Goal: Information Seeking & Learning: Find specific page/section

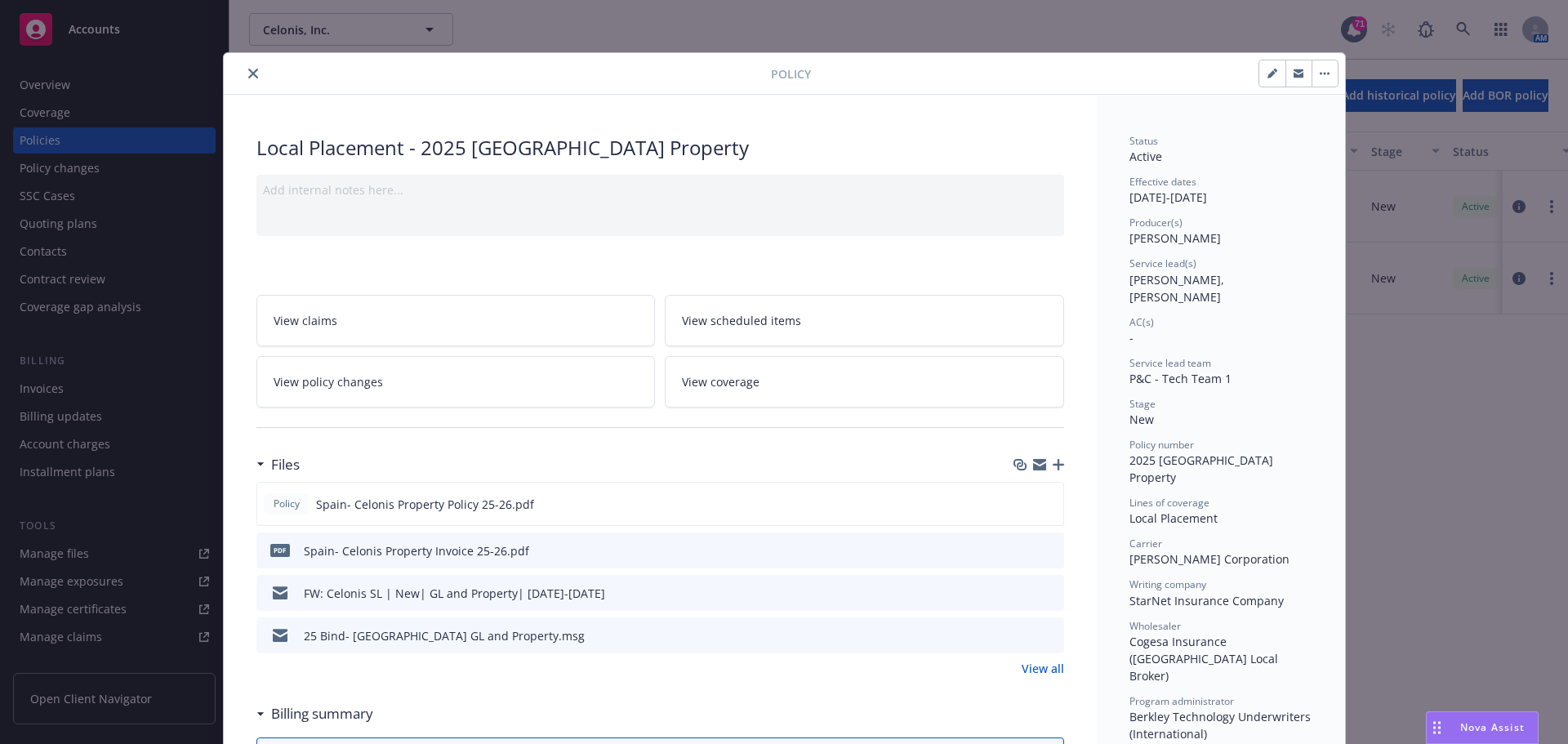
scroll to position [49, 0]
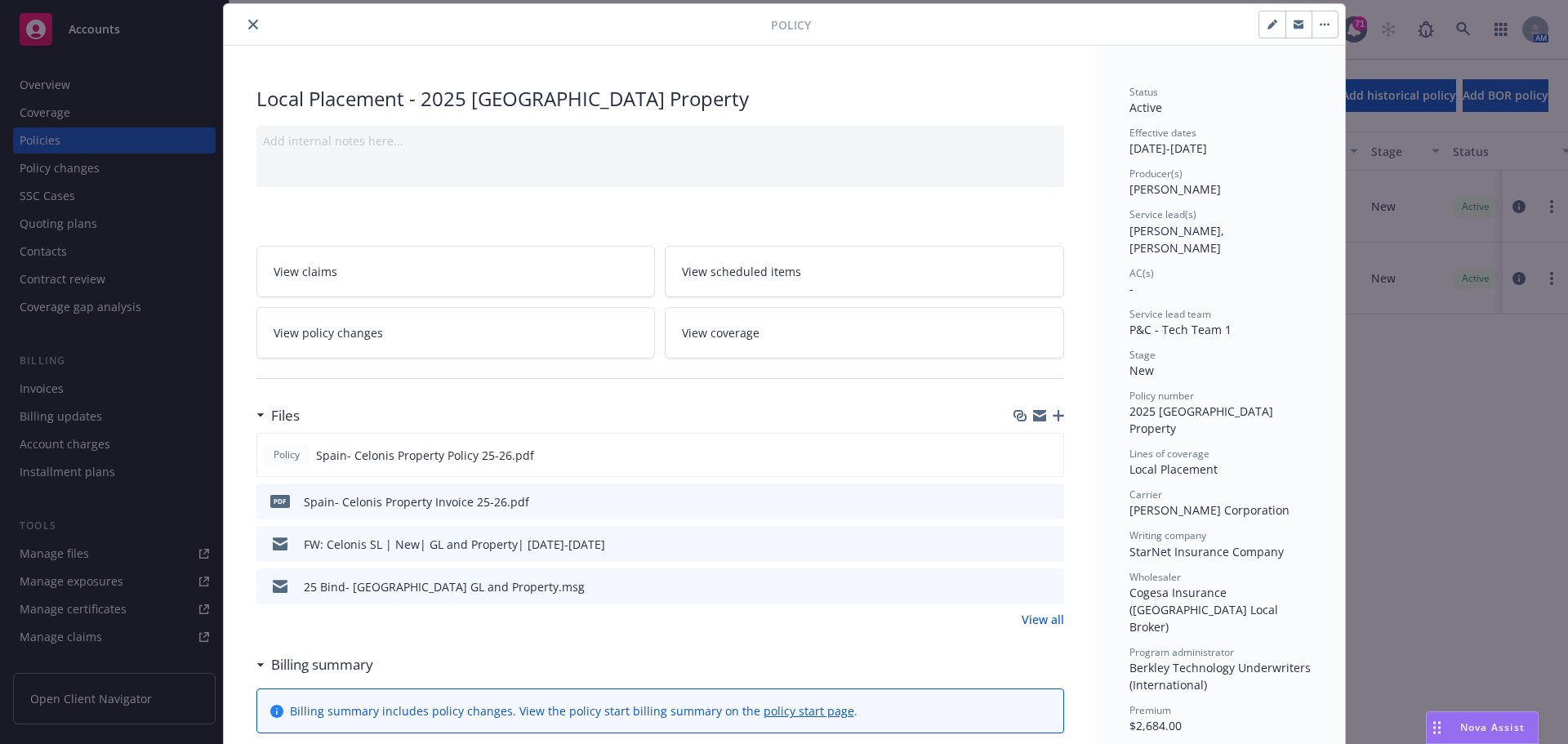
click at [244, 23] on button "close" at bounding box center [254, 24] width 19 height 19
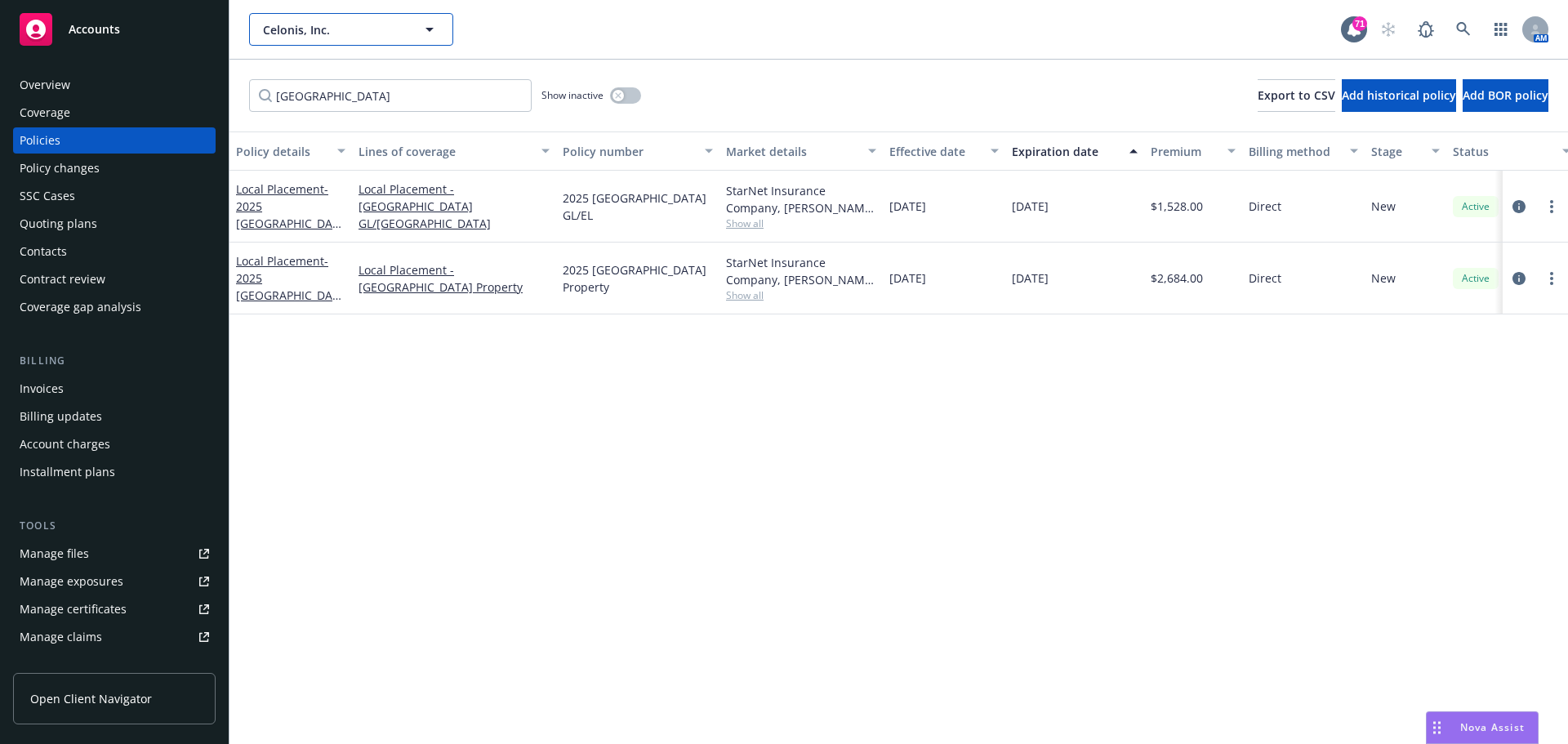
click at [420, 26] on icon "button" at bounding box center [429, 29] width 19 height 19
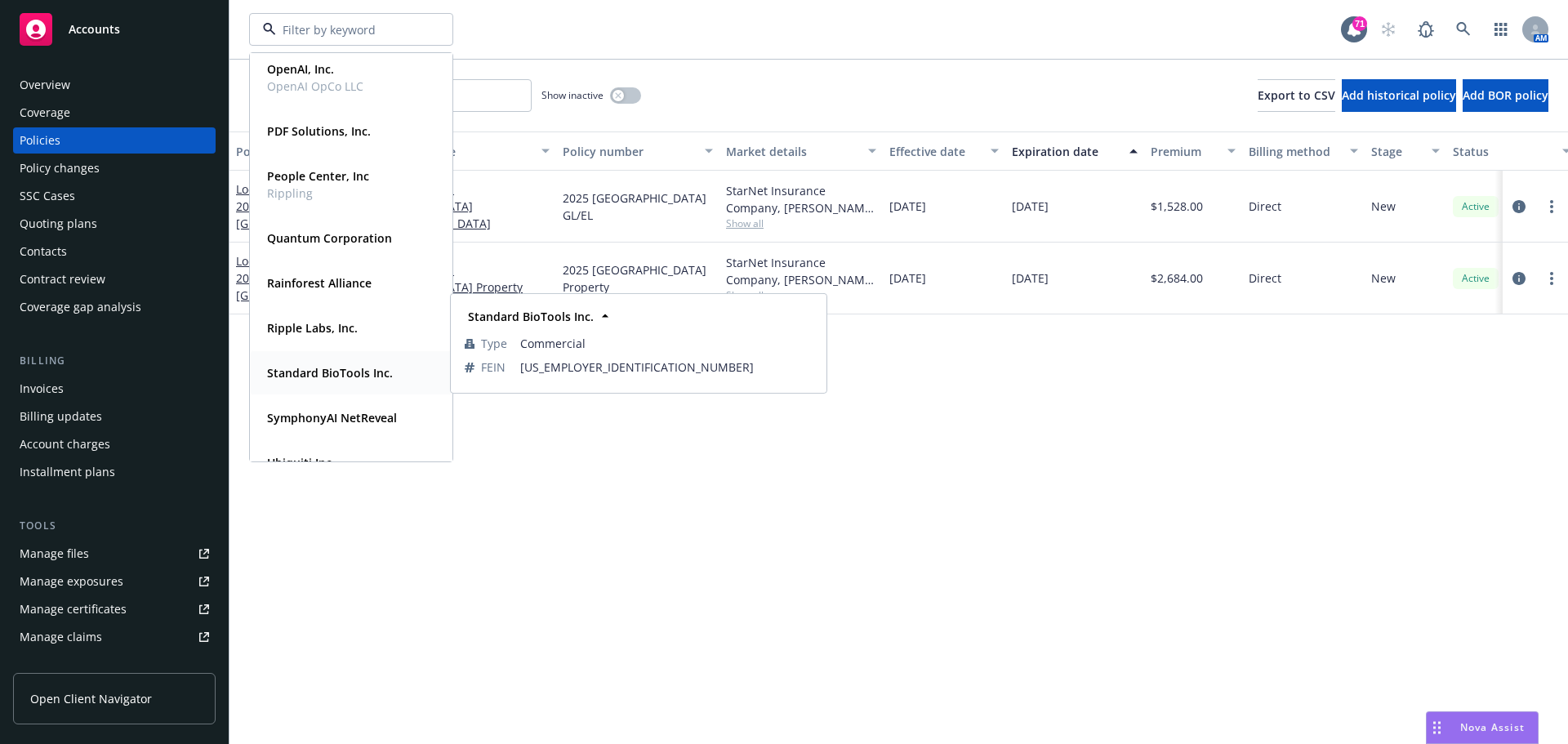
scroll to position [572, 0]
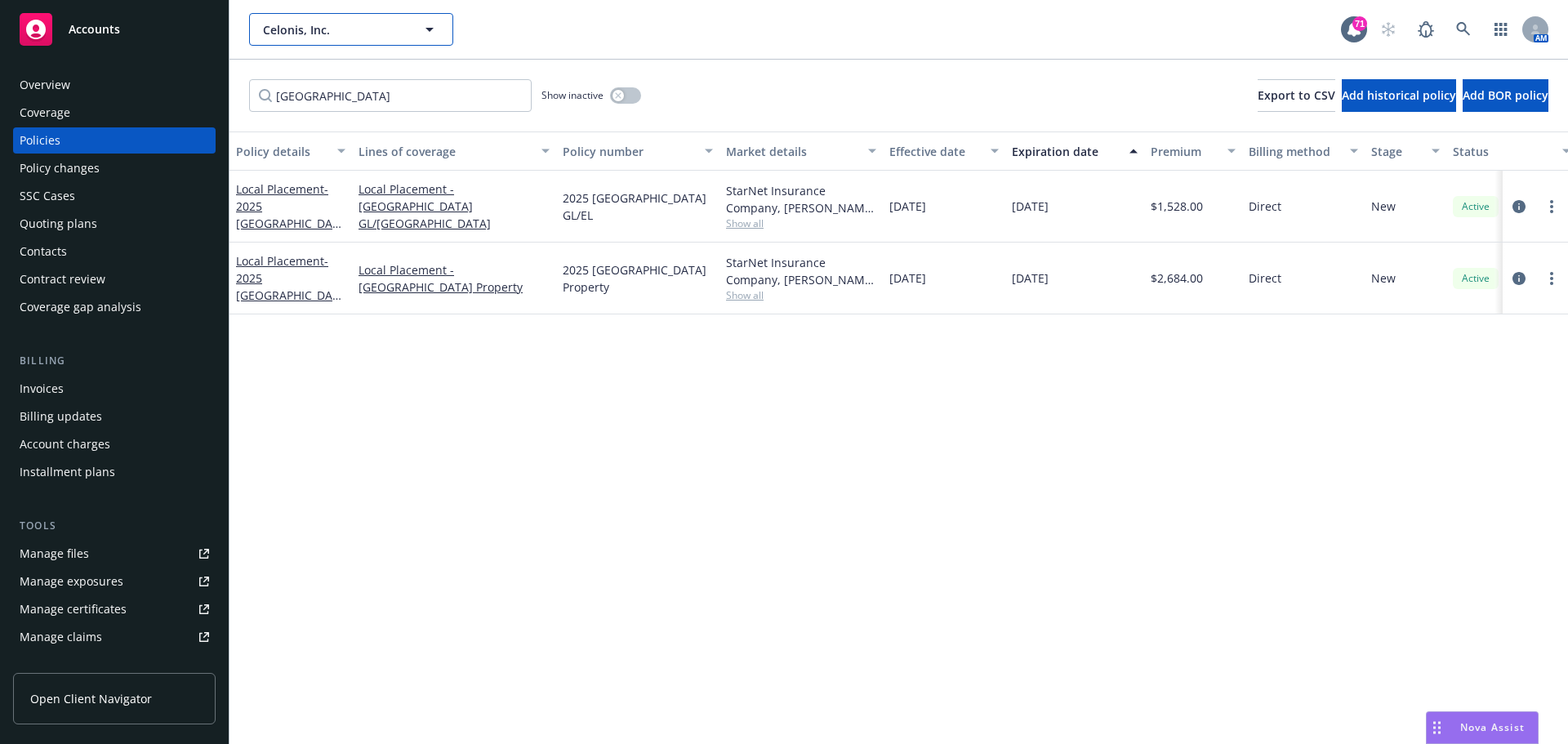
click at [424, 29] on icon "button" at bounding box center [429, 29] width 19 height 19
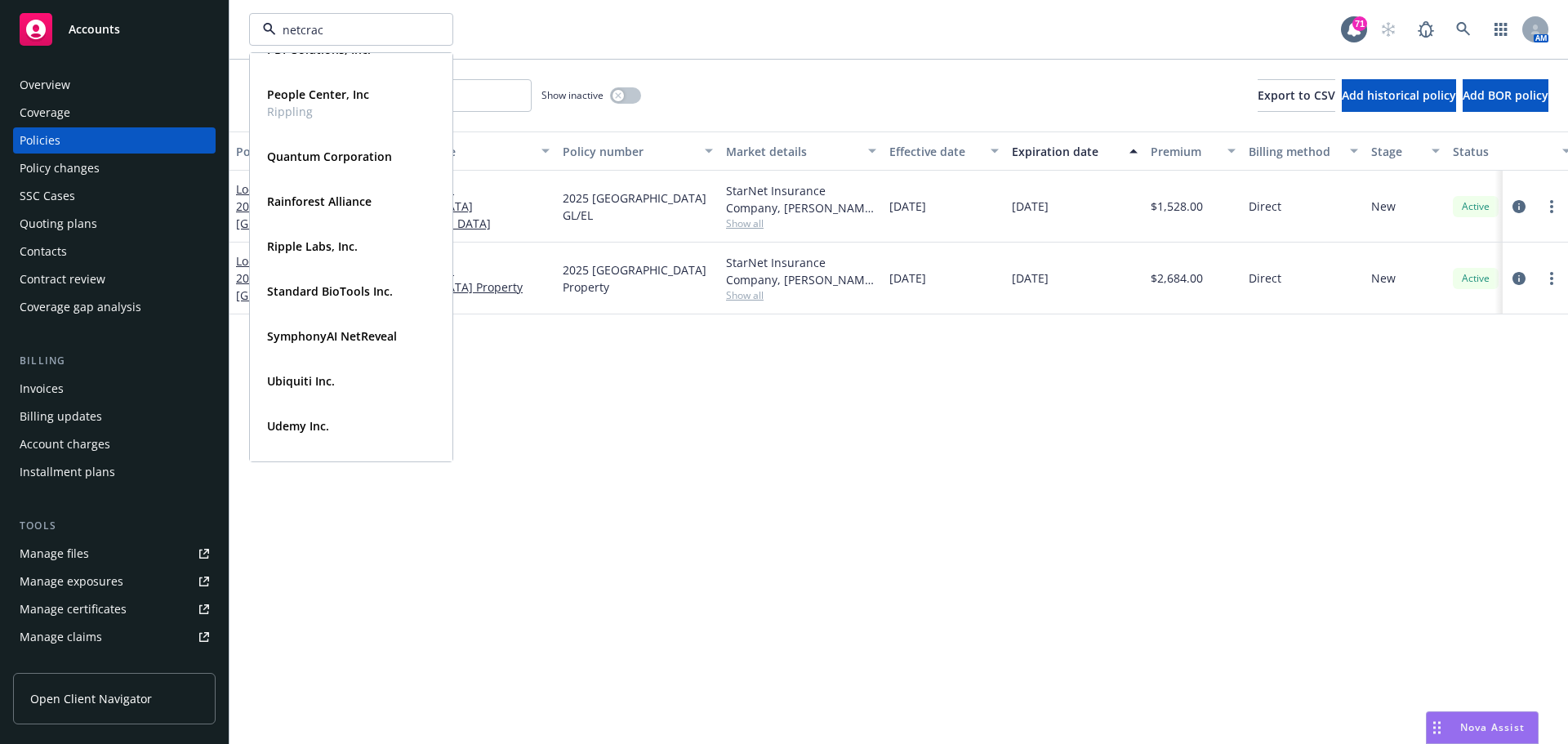
type input "netcrack"
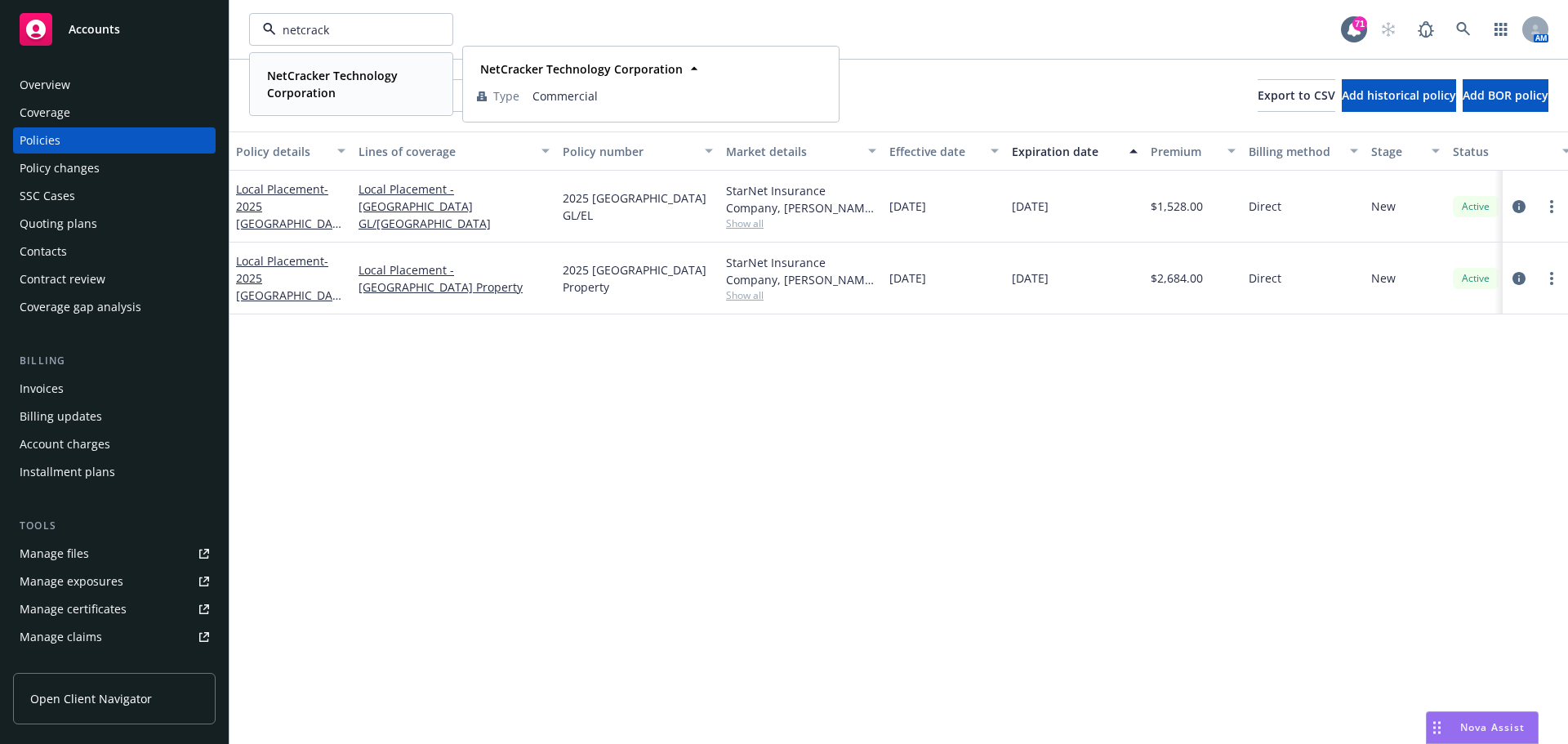
click at [319, 87] on strong "NetCracker Technology Corporation" at bounding box center [332, 85] width 131 height 33
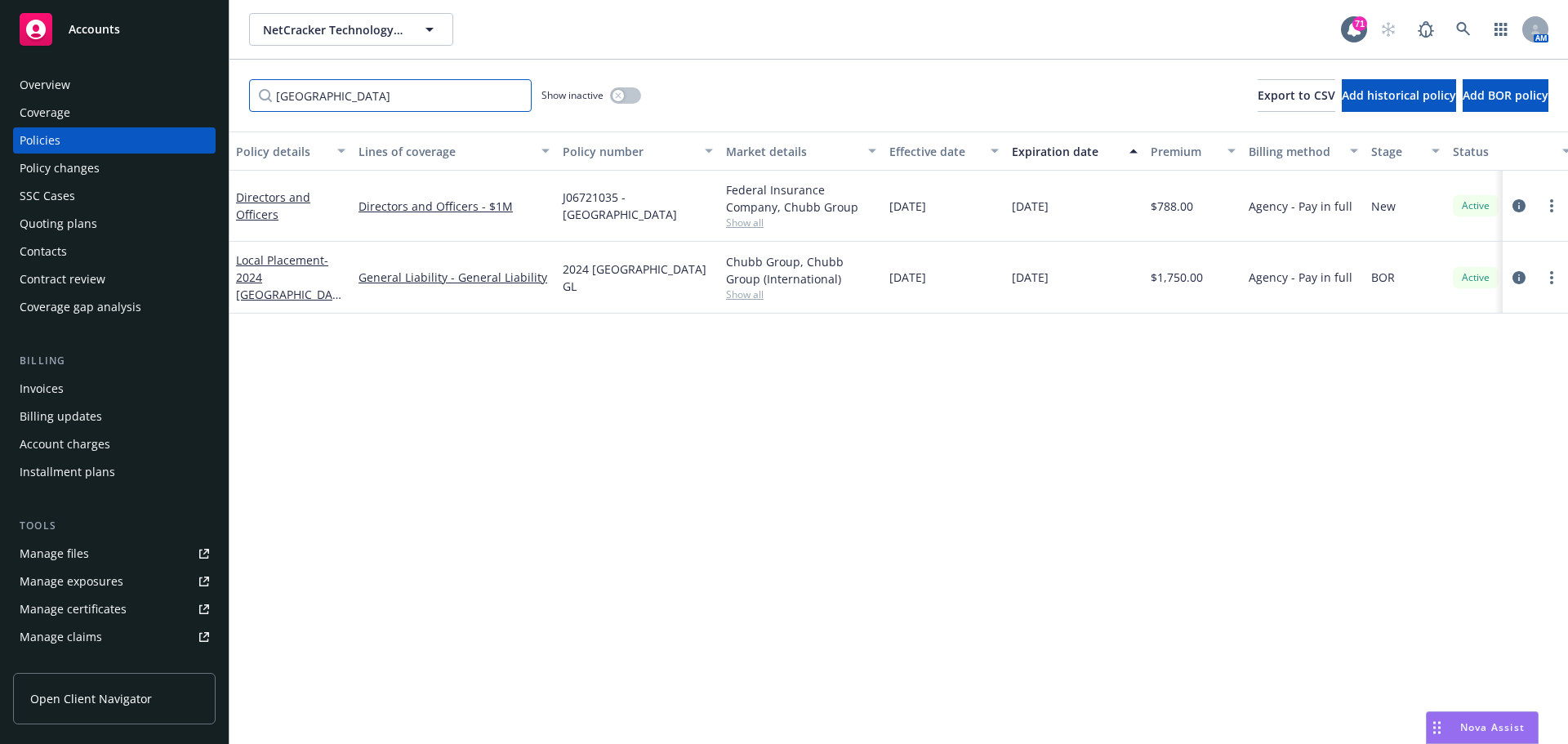
click at [324, 94] on input "Spain" at bounding box center [390, 96] width 283 height 33
drag, startPoint x: 329, startPoint y: 94, endPoint x: 141, endPoint y: 100, distance: 188.1
click at [141, 100] on div "Accounts Overview Coverage Policies Policy changes SSC Cases Quoting plans Cont…" at bounding box center [784, 372] width 1568 height 744
type input "Qatar"
click at [278, 271] on link "Local Placement - 2024 Qatar GL" at bounding box center [288, 286] width 103 height 67
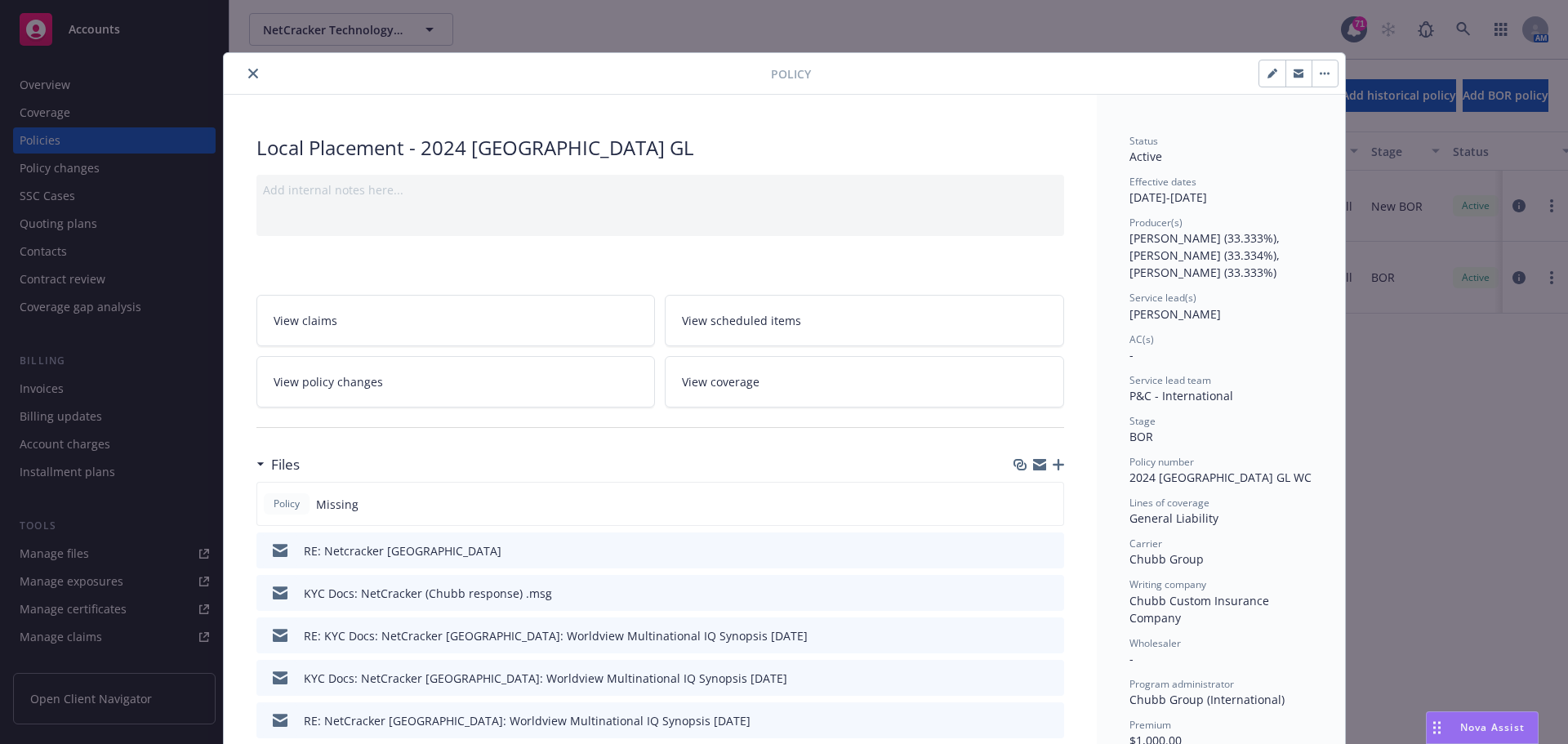
click at [1299, 76] on button "button" at bounding box center [1298, 73] width 26 height 26
click at [249, 65] on button "close" at bounding box center [254, 74] width 19 height 19
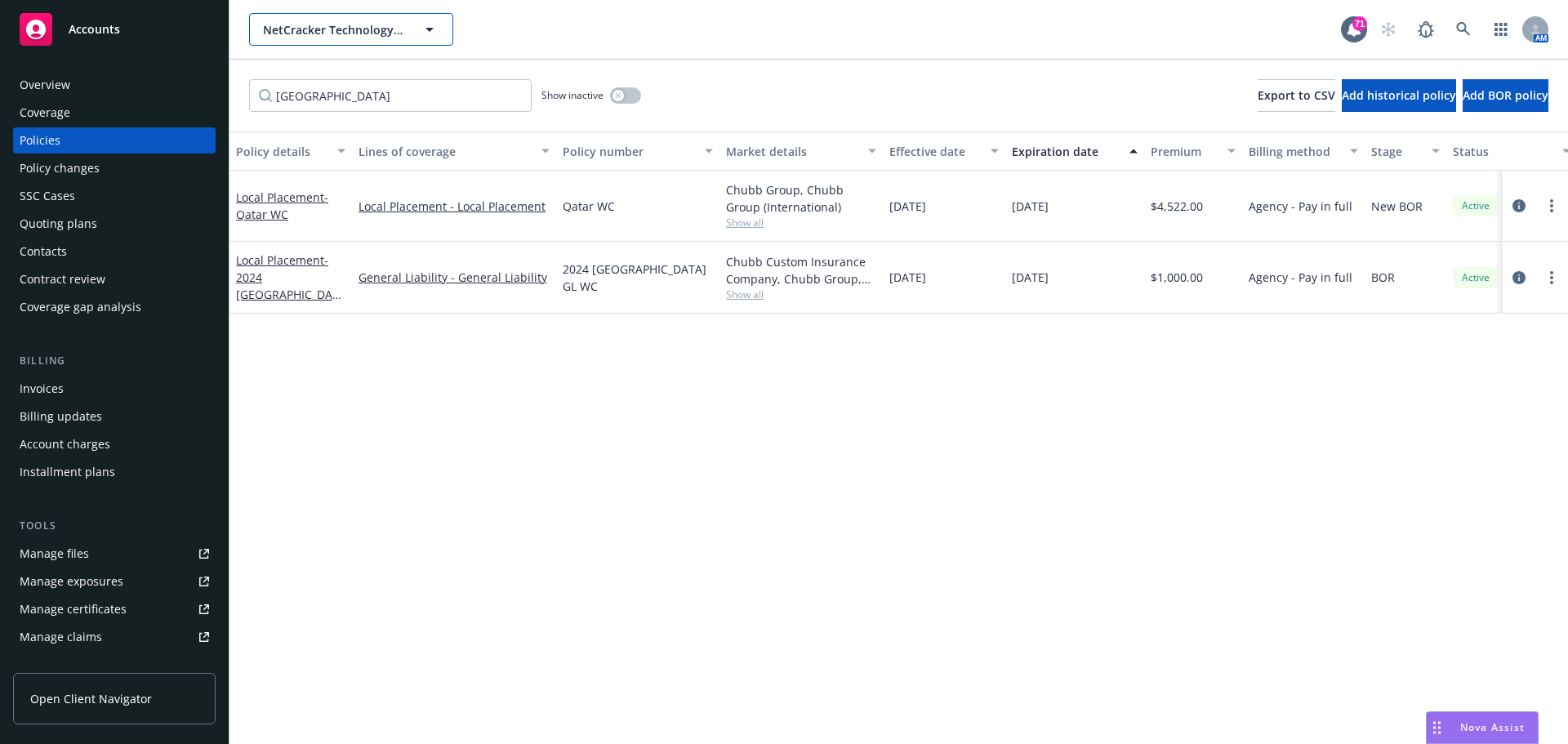
click at [431, 33] on div "NetCracker Technology Corporation" at bounding box center [351, 29] width 204 height 33
drag, startPoint x: 265, startPoint y: 35, endPoint x: 464, endPoint y: 38, distance: 199.0
click at [464, 38] on div "NetCracker Technology Corporation" at bounding box center [367, 37] width 206 height 17
copy strong "NetCracker Technology Corporation"
click at [287, 282] on span "- 2024 Qatar GL" at bounding box center [289, 286] width 105 height 67
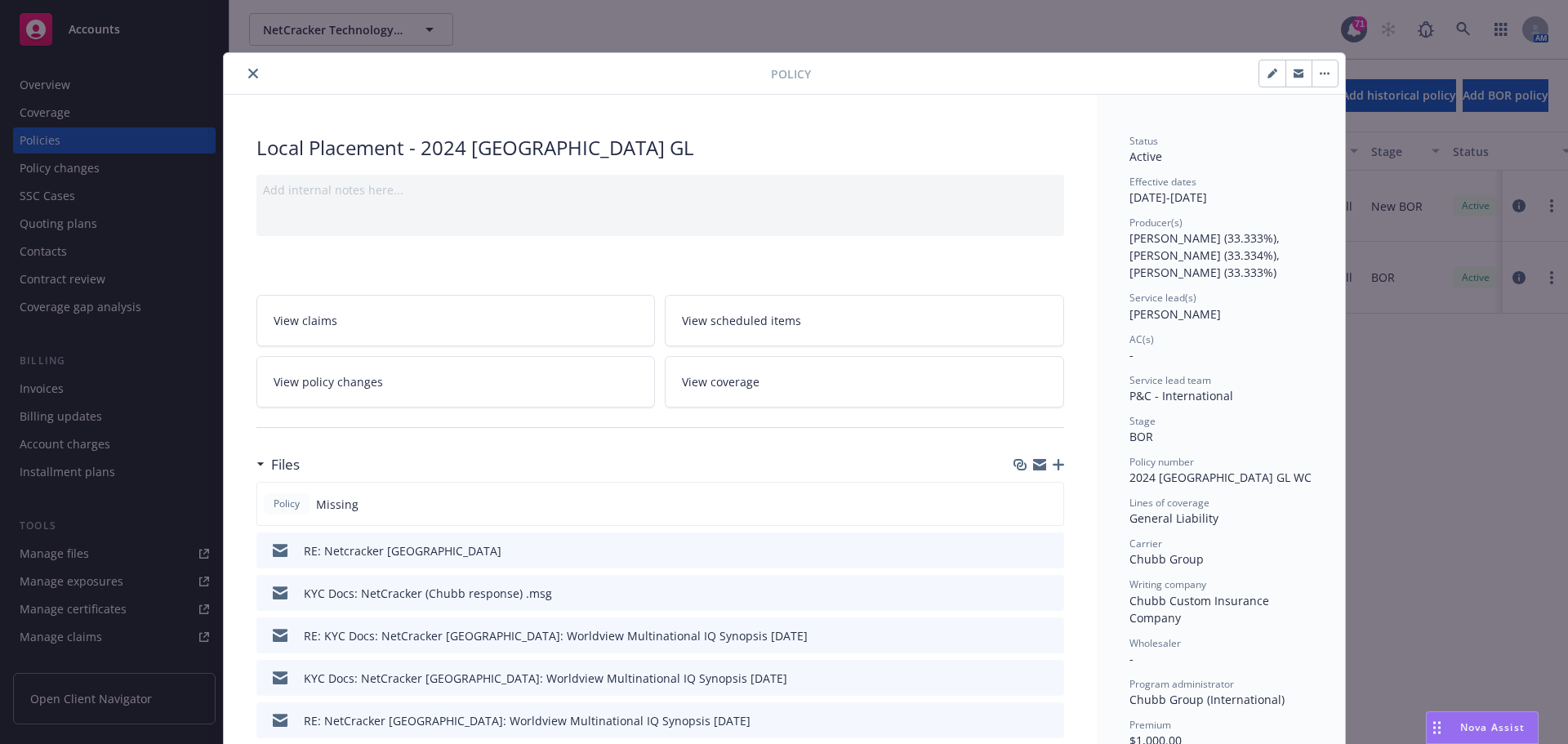
click at [249, 77] on icon "close" at bounding box center [254, 74] width 10 height 10
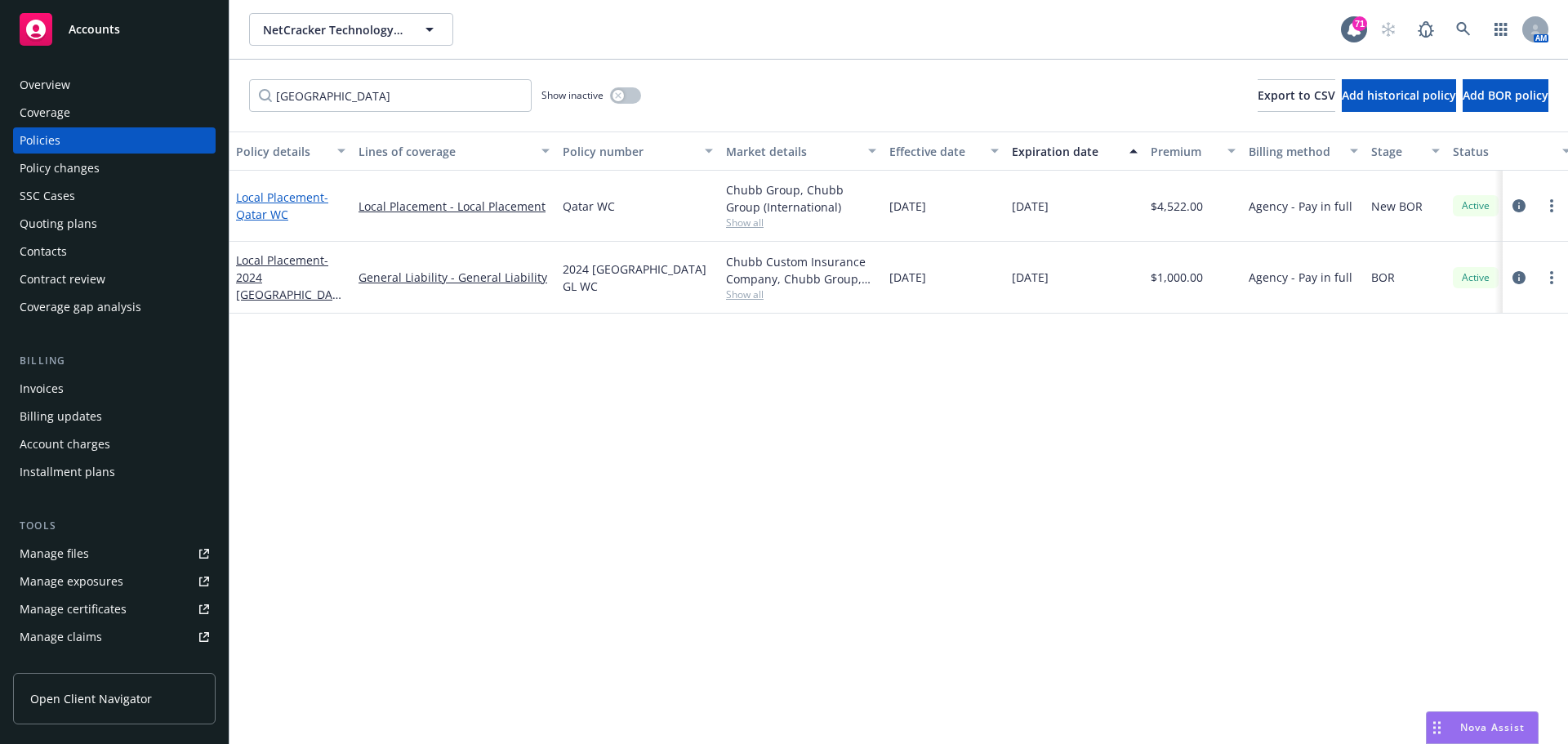
click at [270, 197] on link "Local Placement - Qatar WC" at bounding box center [282, 206] width 92 height 33
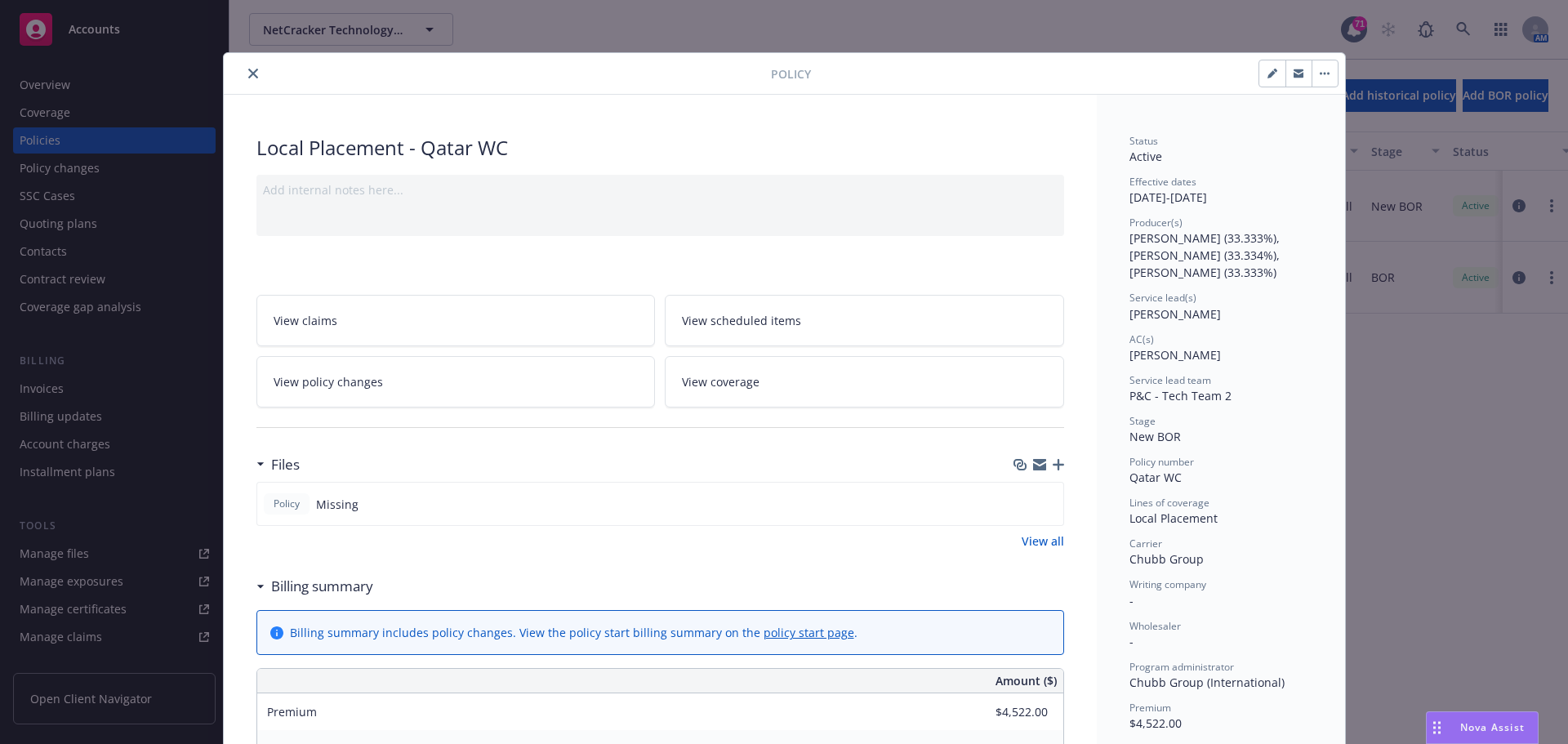
click at [249, 80] on button "close" at bounding box center [254, 74] width 19 height 19
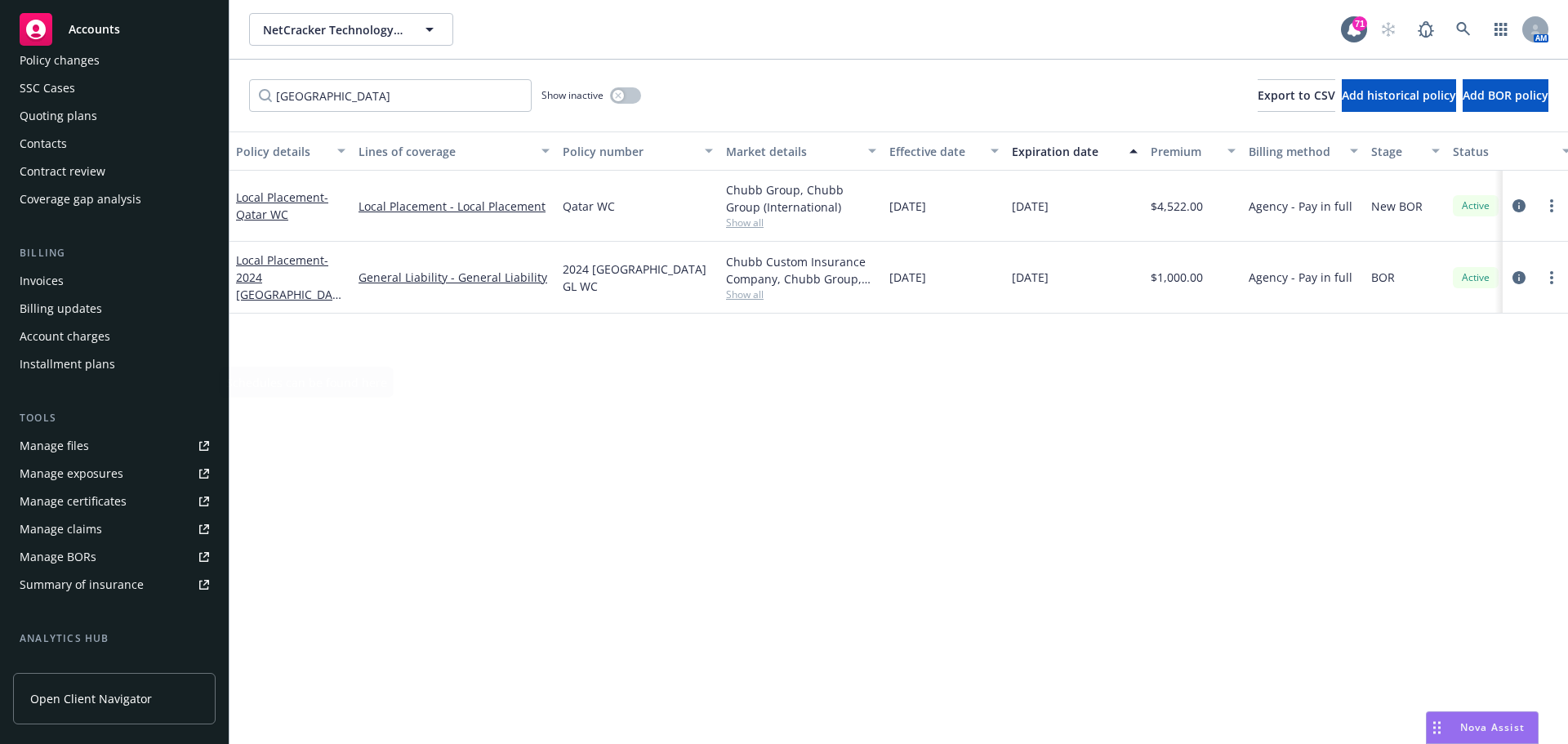
scroll to position [245, 0]
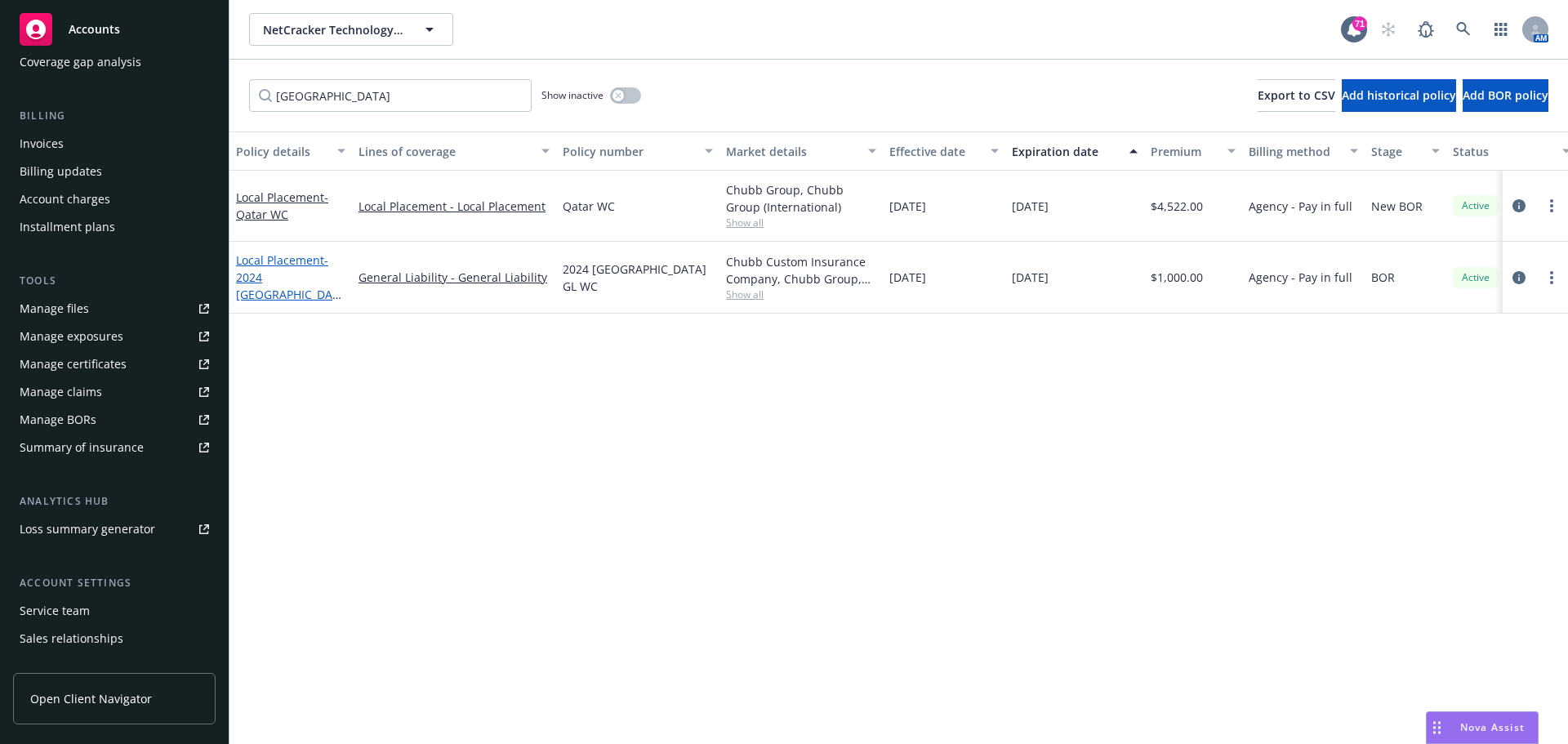
click at [268, 284] on span "- 2024 Qatar GL" at bounding box center [289, 286] width 105 height 67
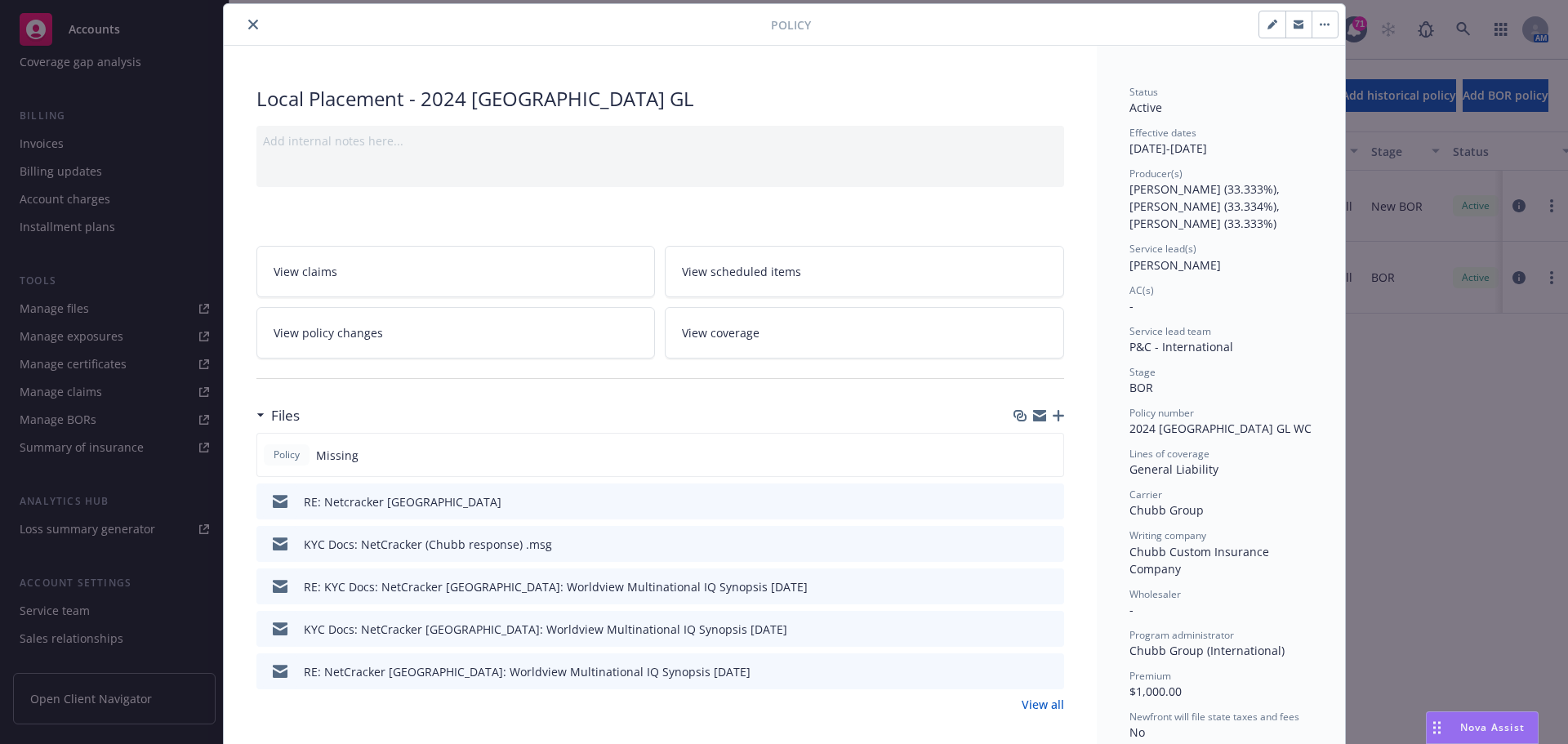
scroll to position [376, 0]
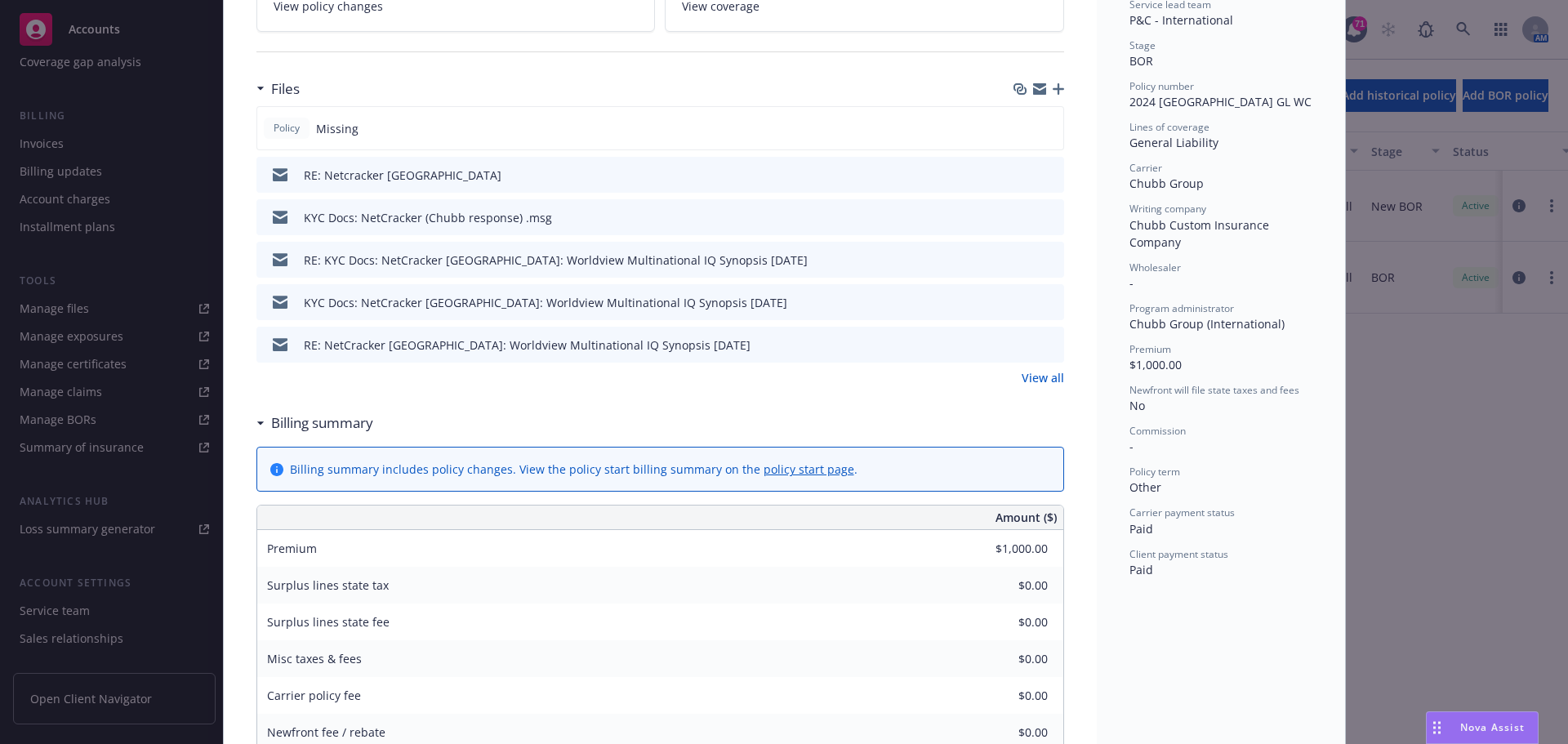
click at [1022, 378] on link "View all" at bounding box center [1043, 378] width 43 height 17
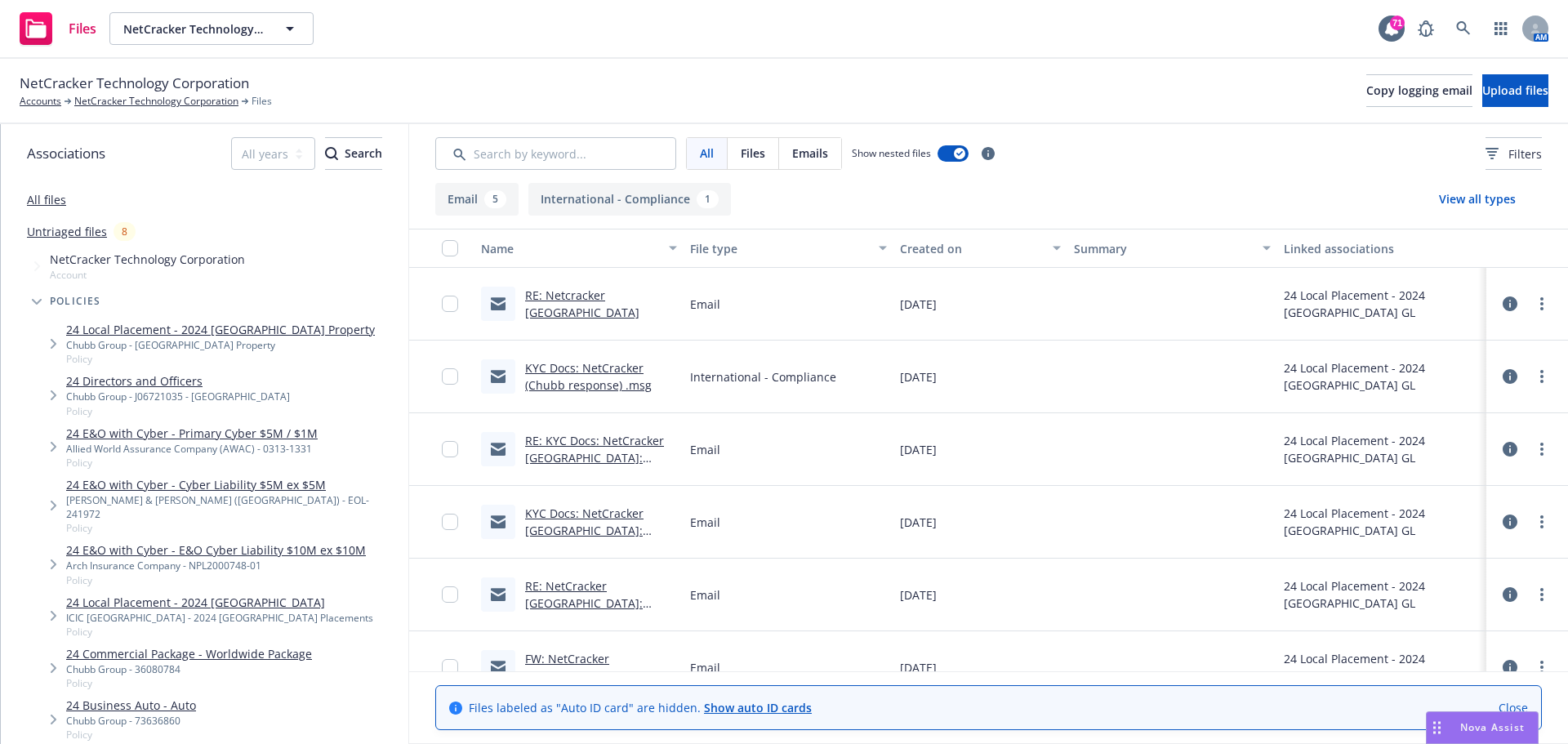
scroll to position [33, 0]
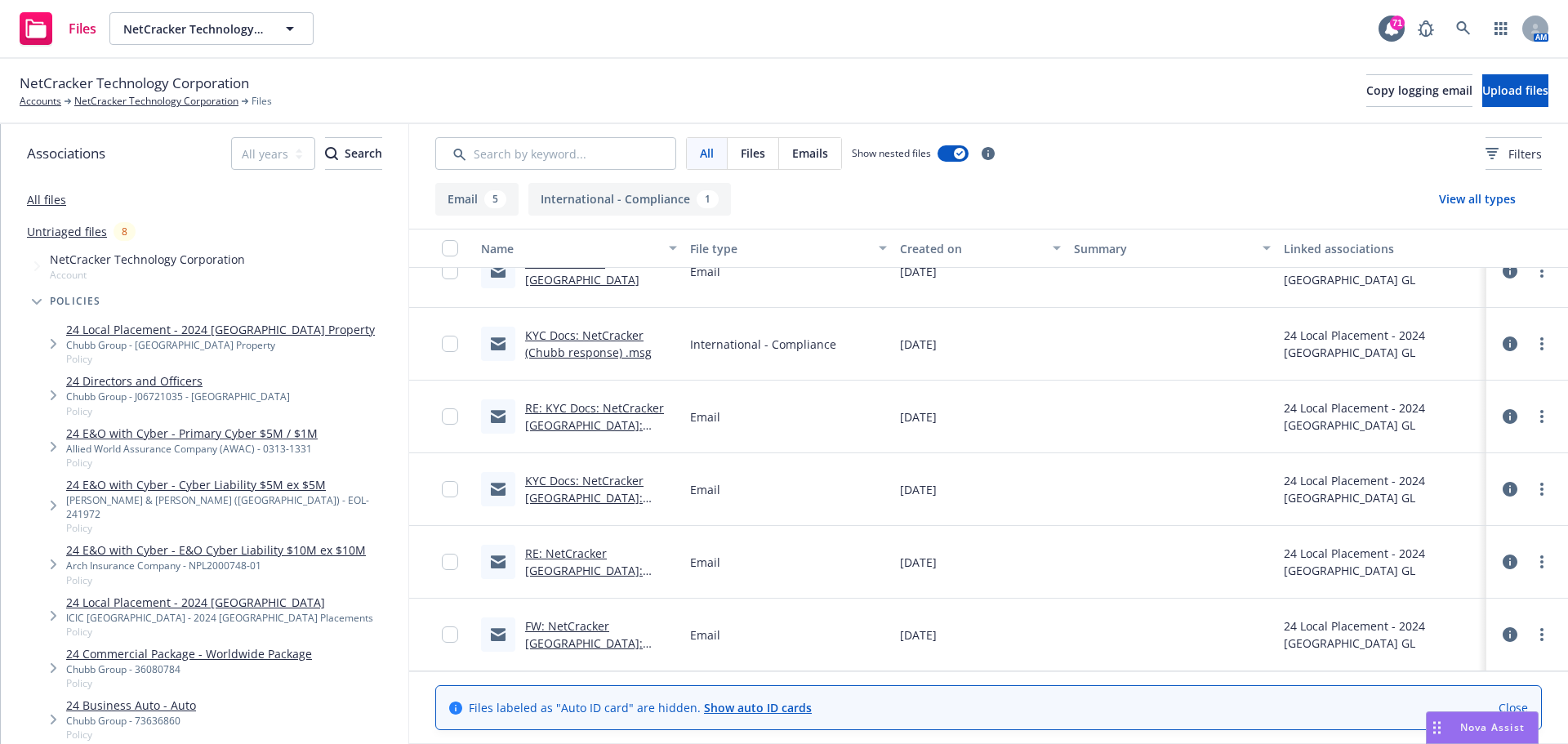
click at [555, 411] on link "RE: KYC Docs: NetCracker [GEOGRAPHIC_DATA]: Worldview Multinational IQ Synopsis…" at bounding box center [600, 433] width 150 height 67
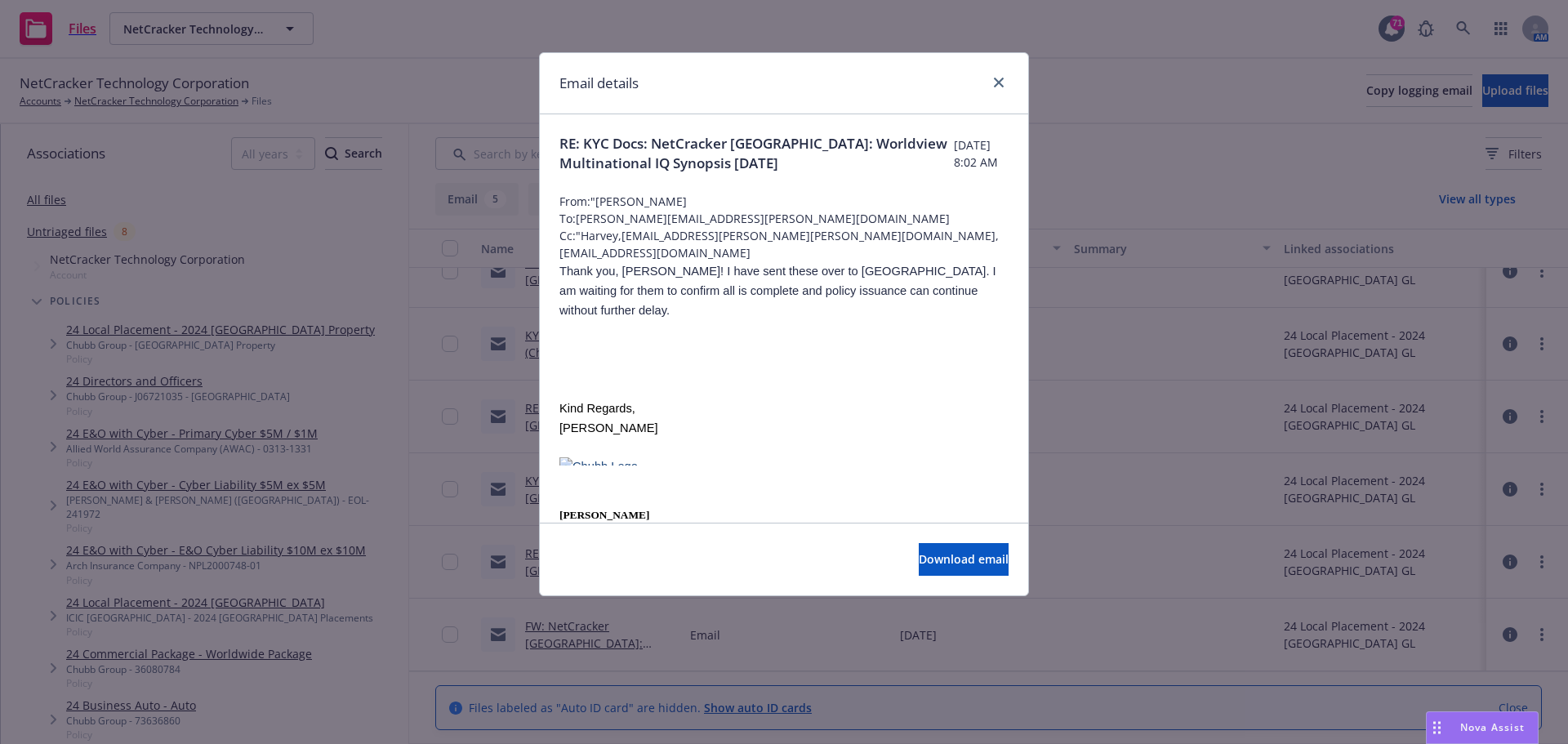
scroll to position [82, 0]
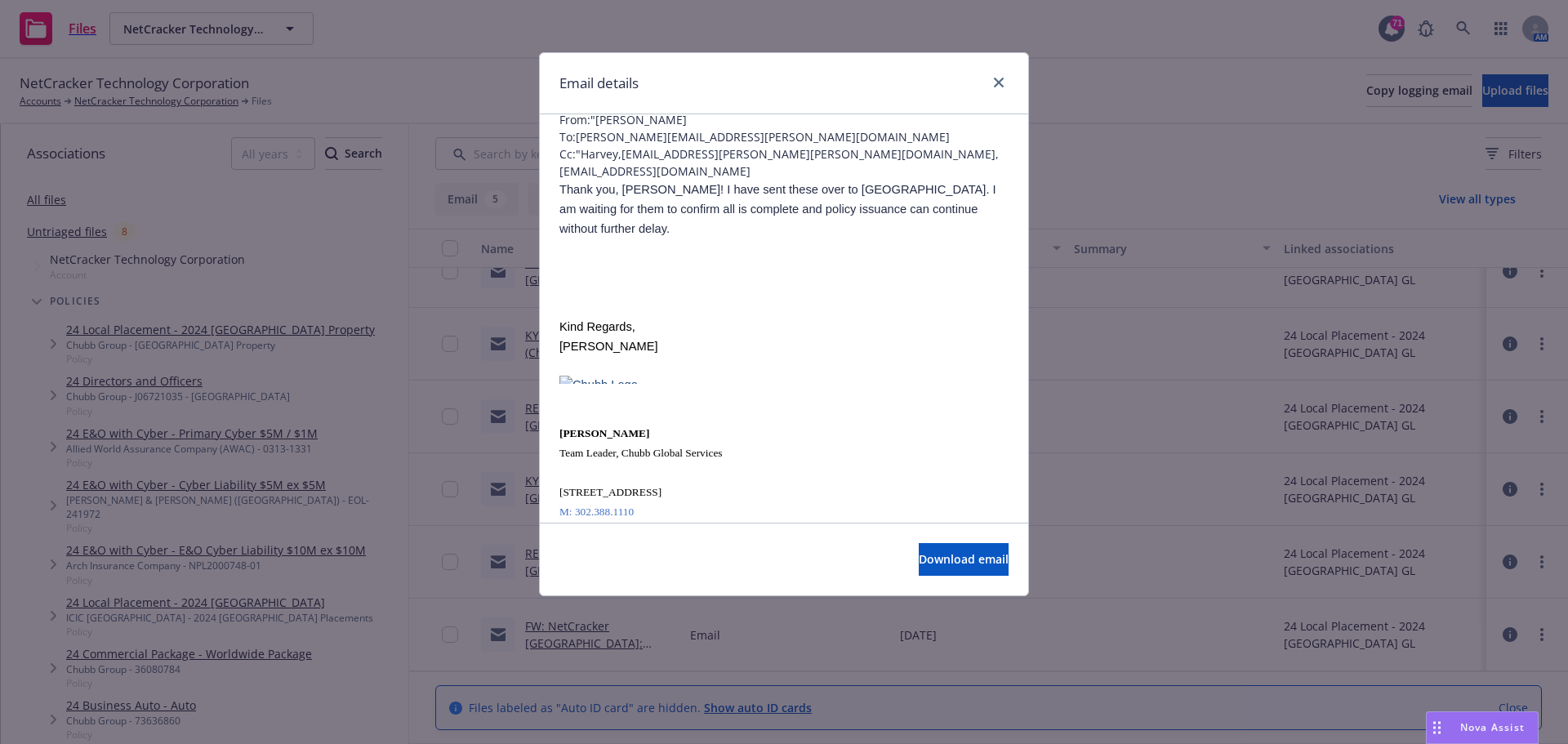
click at [1029, 154] on div "Email details RE: KYC Docs: NetCracker [GEOGRAPHIC_DATA]: Worldview Multination…" at bounding box center [784, 372] width 1568 height 744
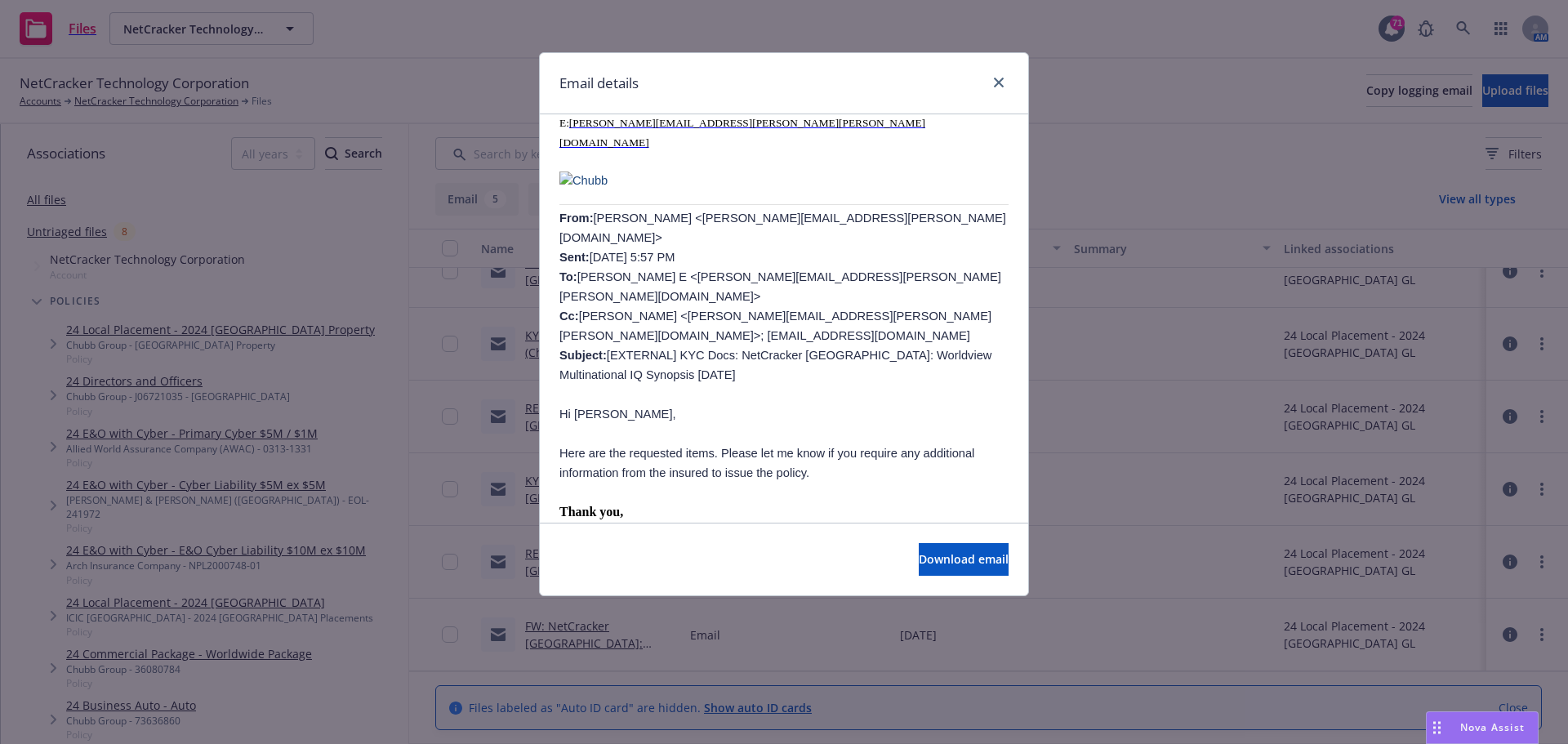
scroll to position [572, 0]
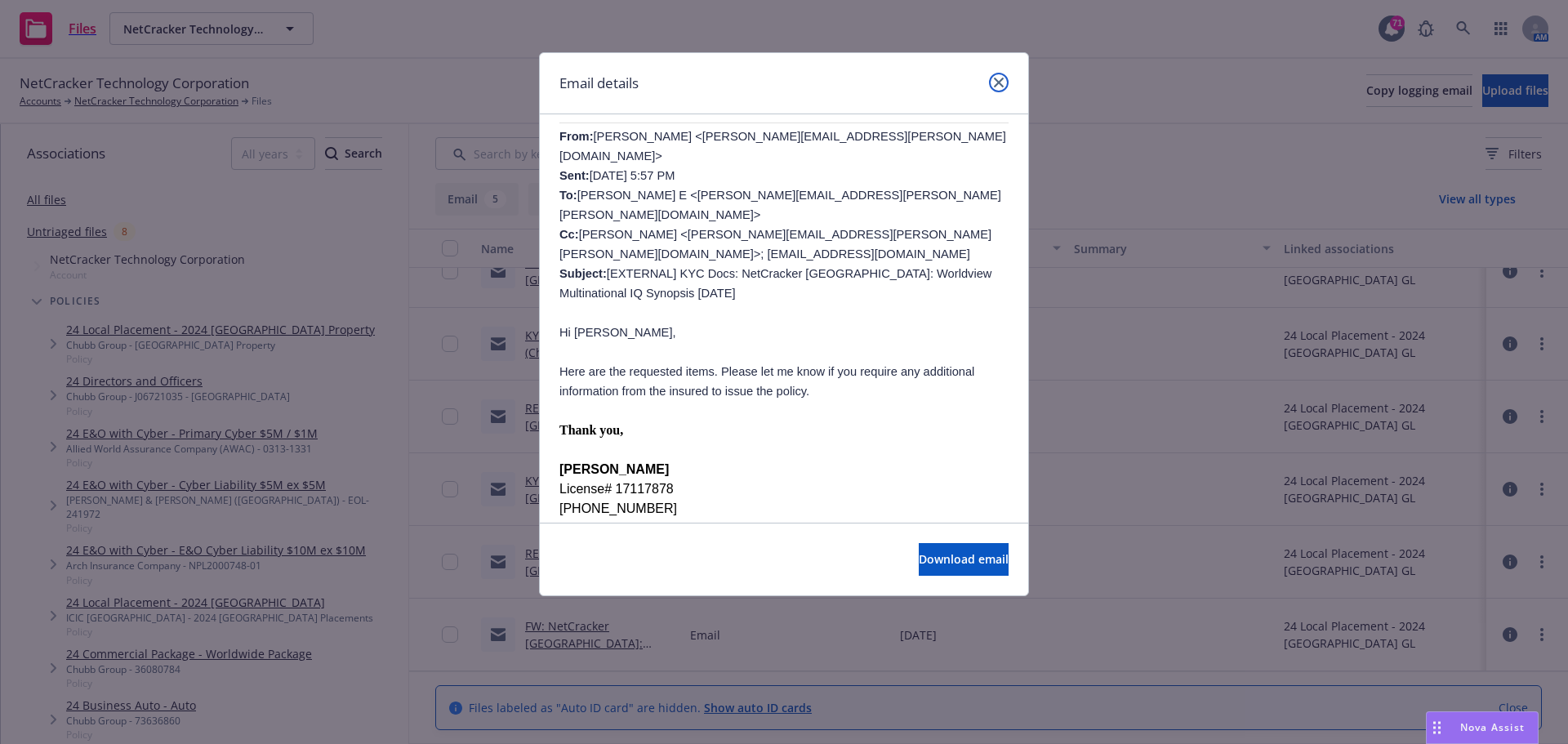
click at [999, 83] on icon "close" at bounding box center [999, 83] width 10 height 10
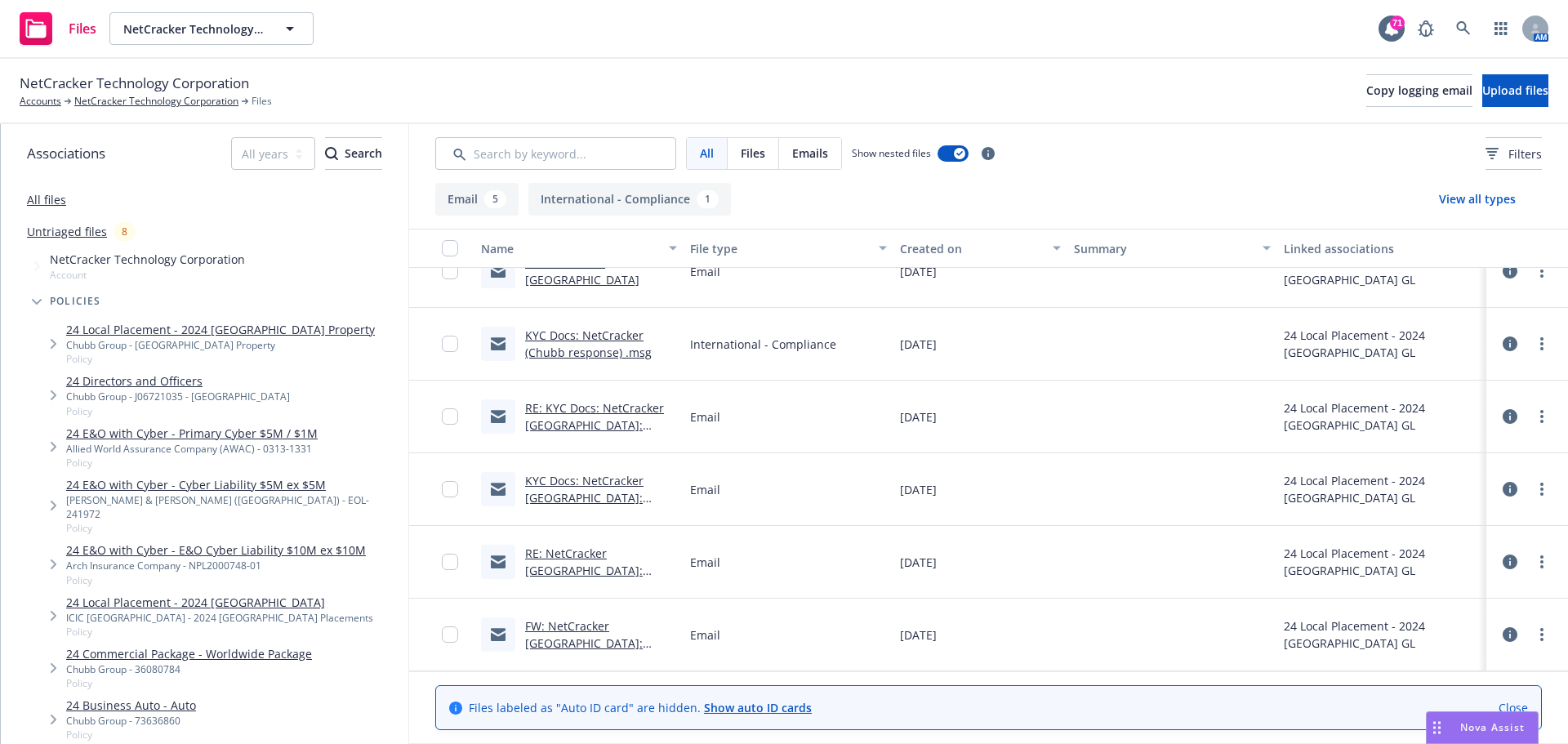
click at [575, 344] on div "KYC Docs: NetCracker (Chubb response) .msg" at bounding box center [601, 343] width 152 height 34
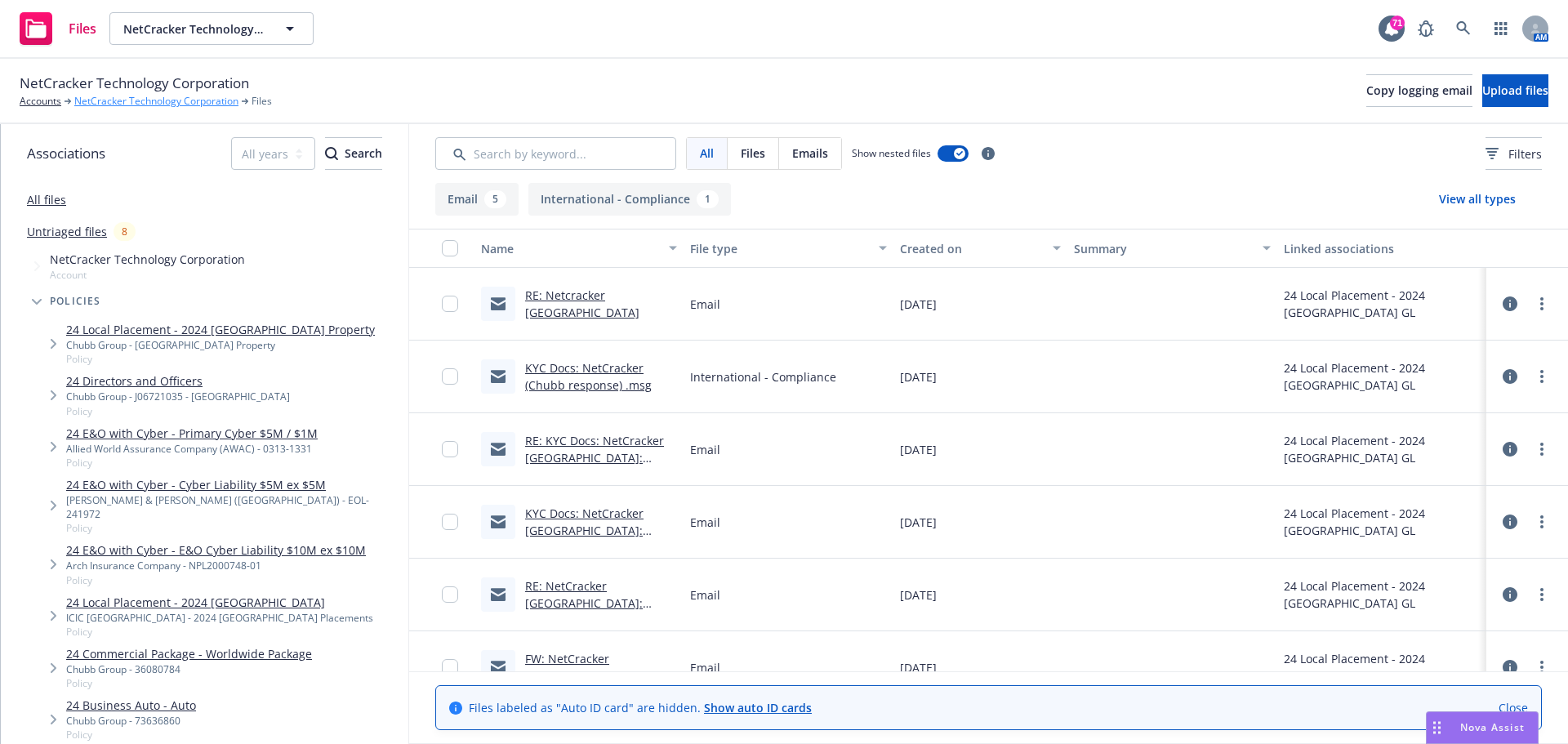
click at [131, 100] on link "NetCracker Technology Corporation" at bounding box center [156, 101] width 164 height 15
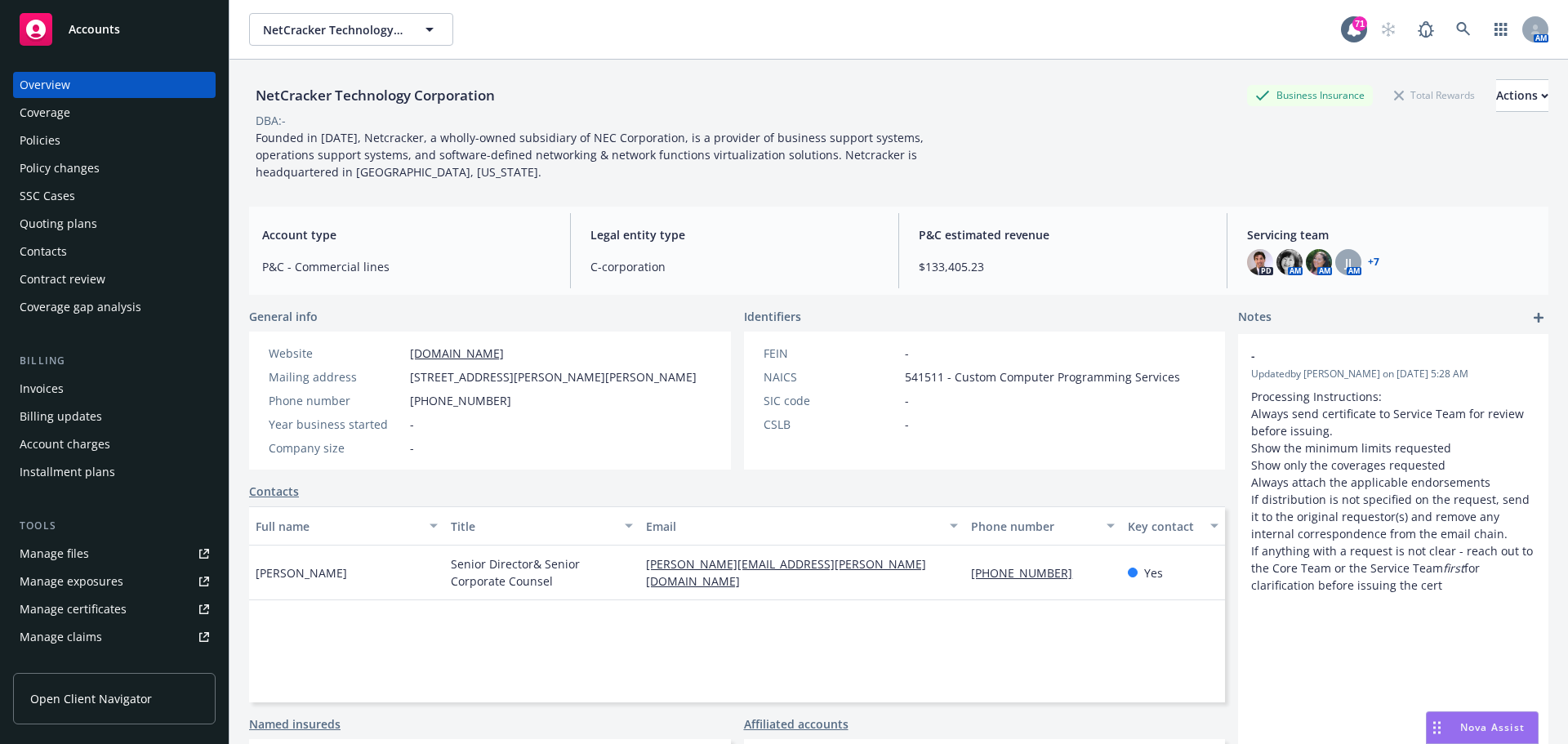
click at [27, 132] on div "Policies" at bounding box center [40, 140] width 41 height 26
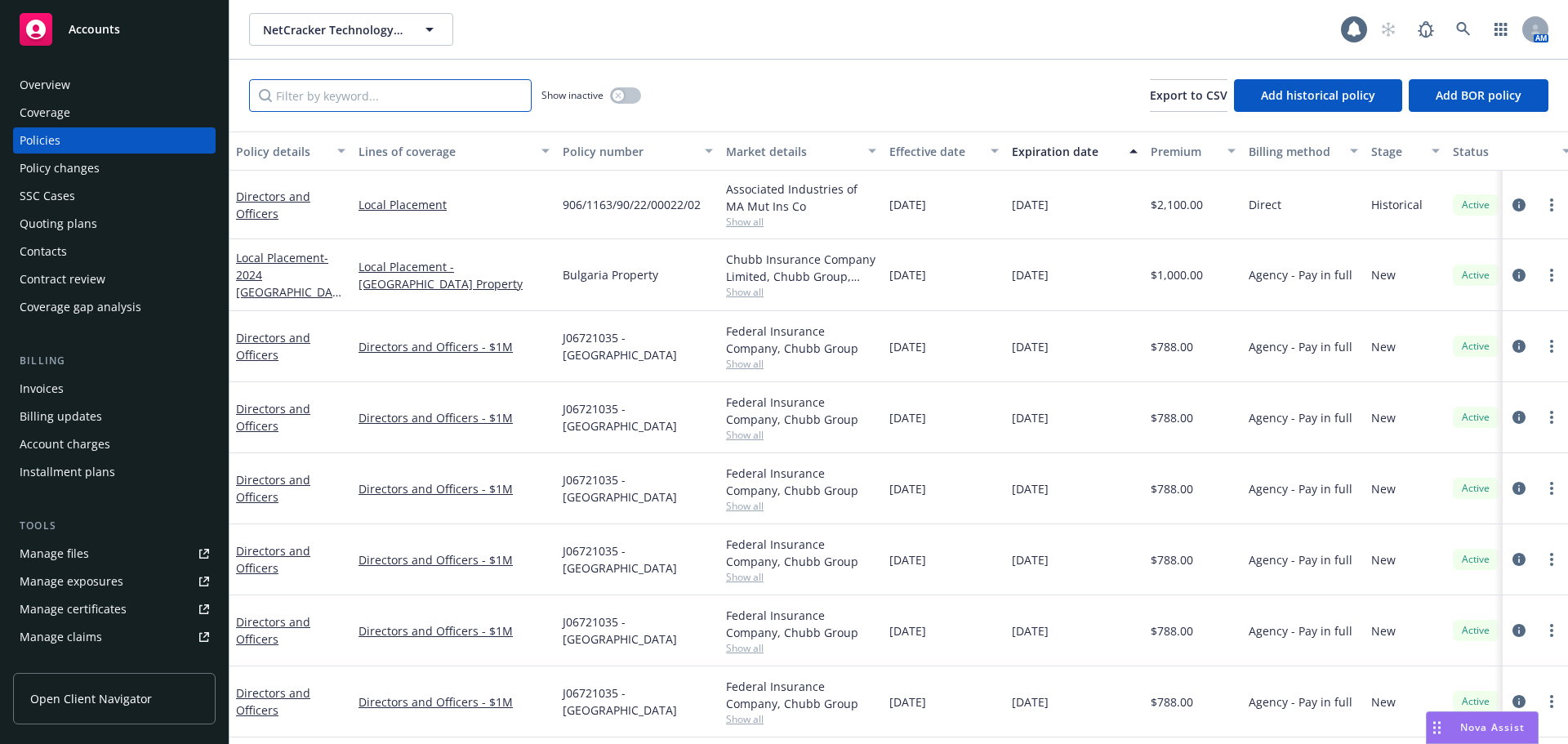
click at [309, 100] on input "Filter by keyword..." at bounding box center [390, 96] width 283 height 33
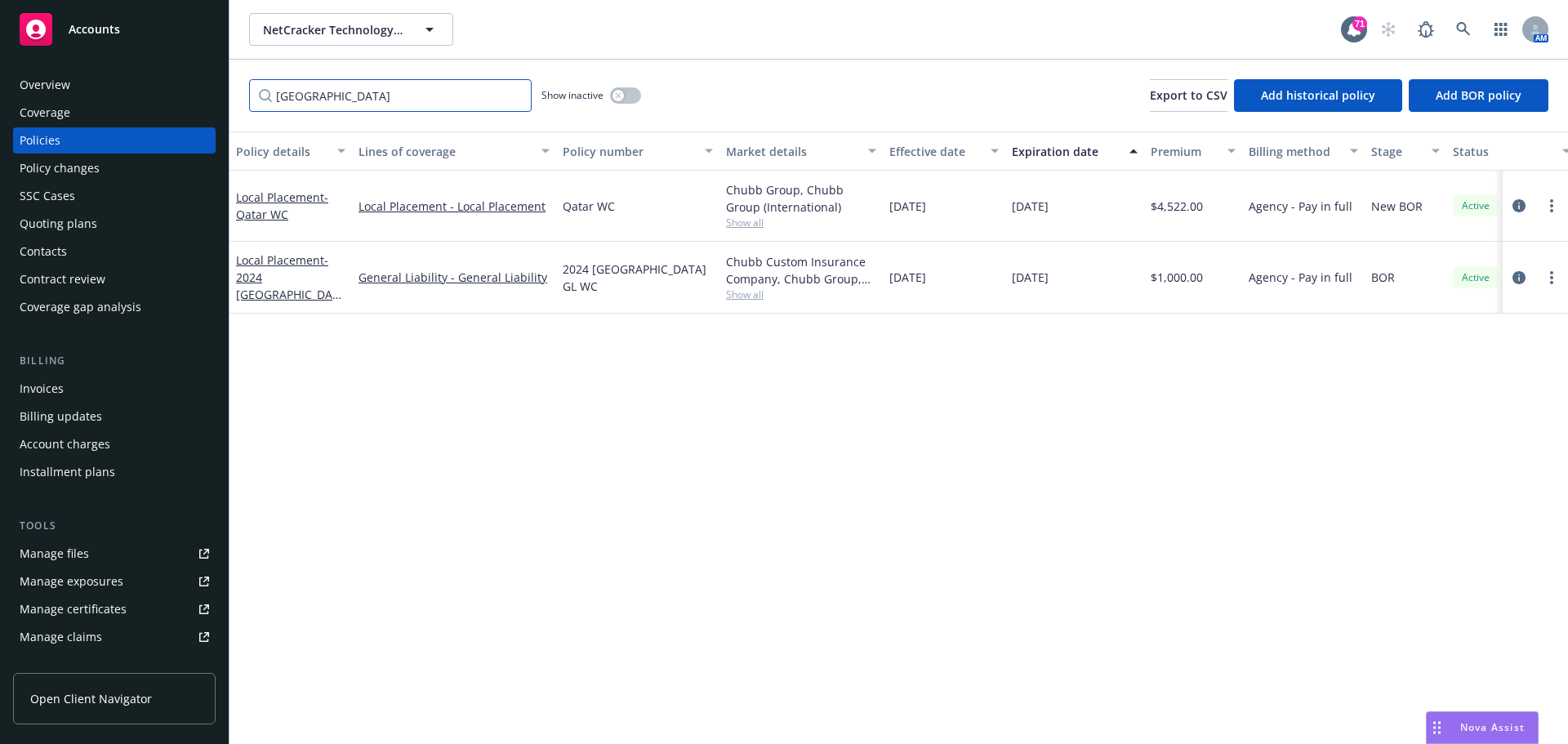
type input "qatar"
click at [290, 284] on span "- 2024 [GEOGRAPHIC_DATA] GL" at bounding box center [289, 286] width 105 height 67
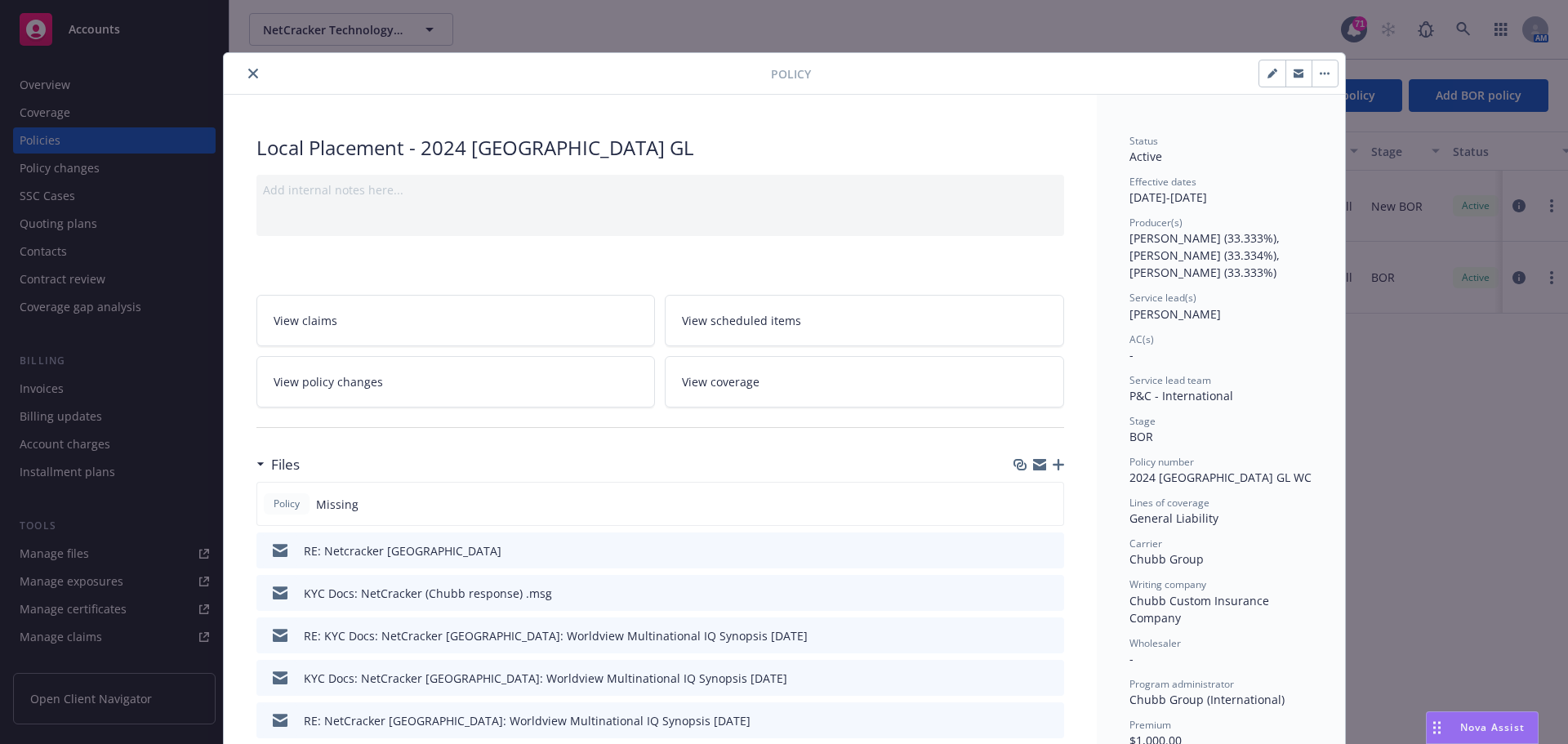
click at [1294, 70] on icon "button" at bounding box center [1299, 71] width 10 height 4
click at [237, 85] on div "Policy" at bounding box center [784, 74] width 1121 height 42
click at [249, 77] on icon "close" at bounding box center [254, 74] width 10 height 10
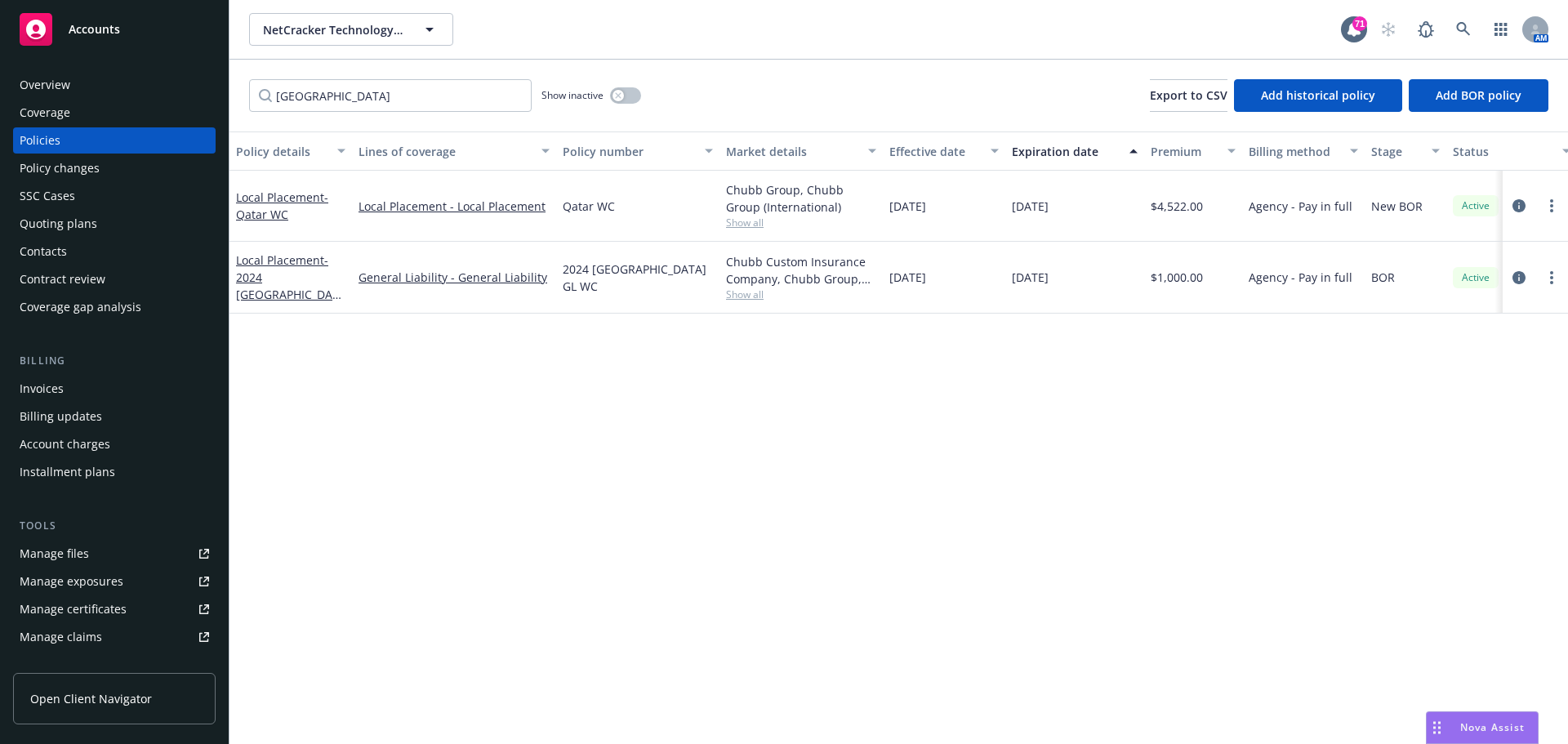
click at [94, 85] on div "Overview" at bounding box center [114, 85] width 189 height 26
